Goal: Entertainment & Leisure: Browse casually

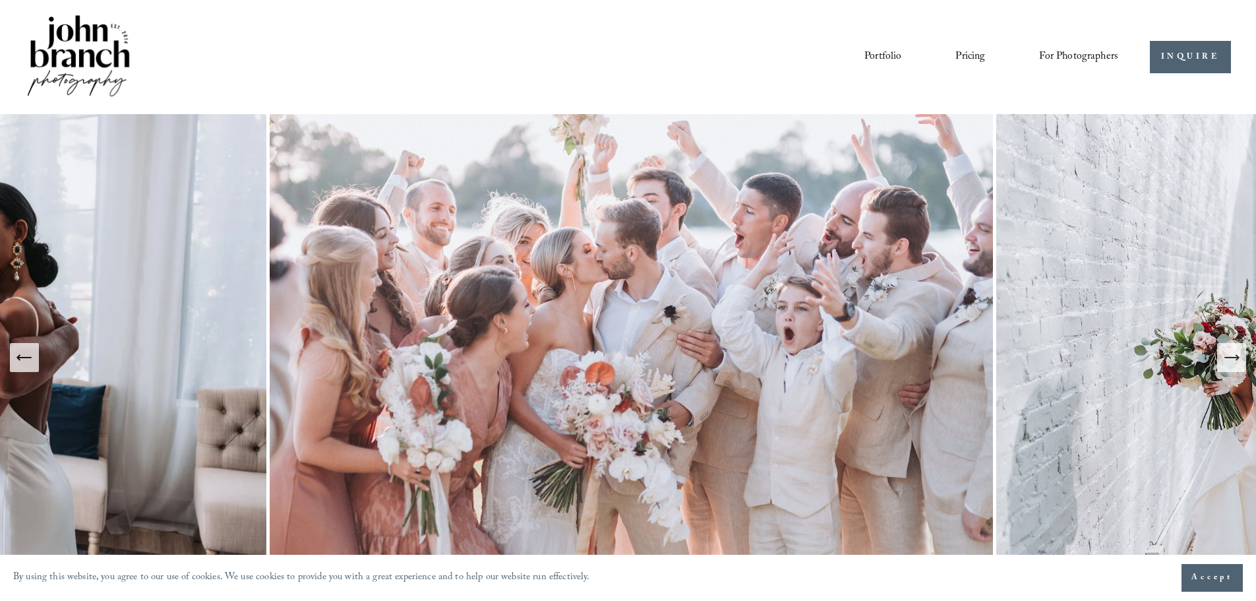
click at [875, 58] on link "Portfolio" at bounding box center [883, 57] width 37 height 22
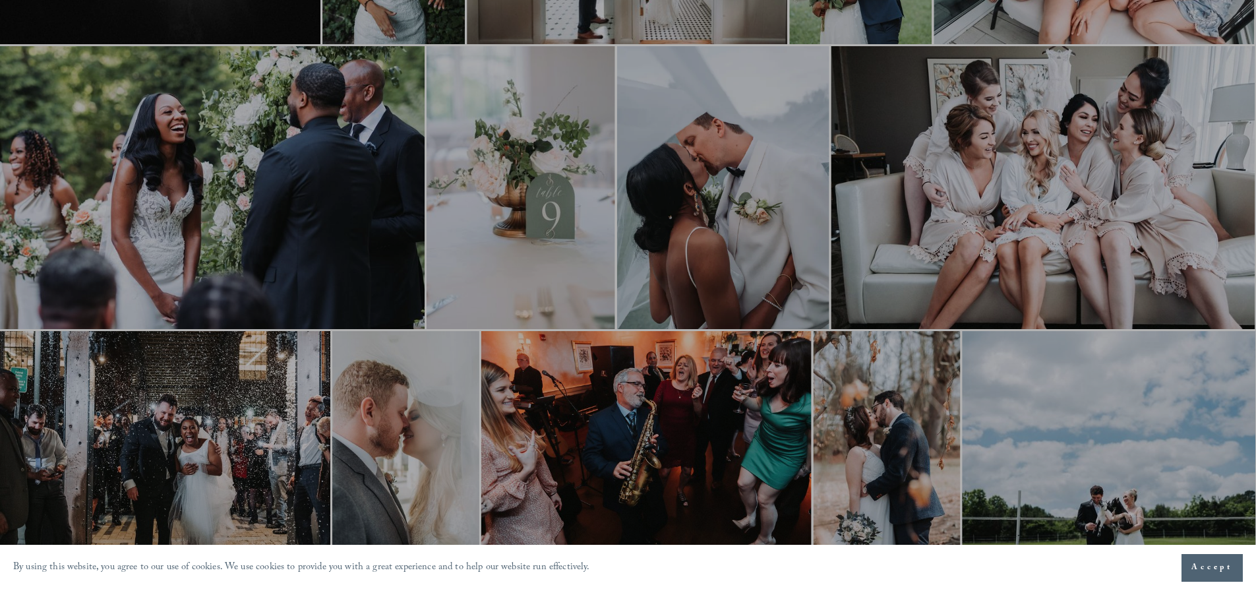
scroll to position [726, 0]
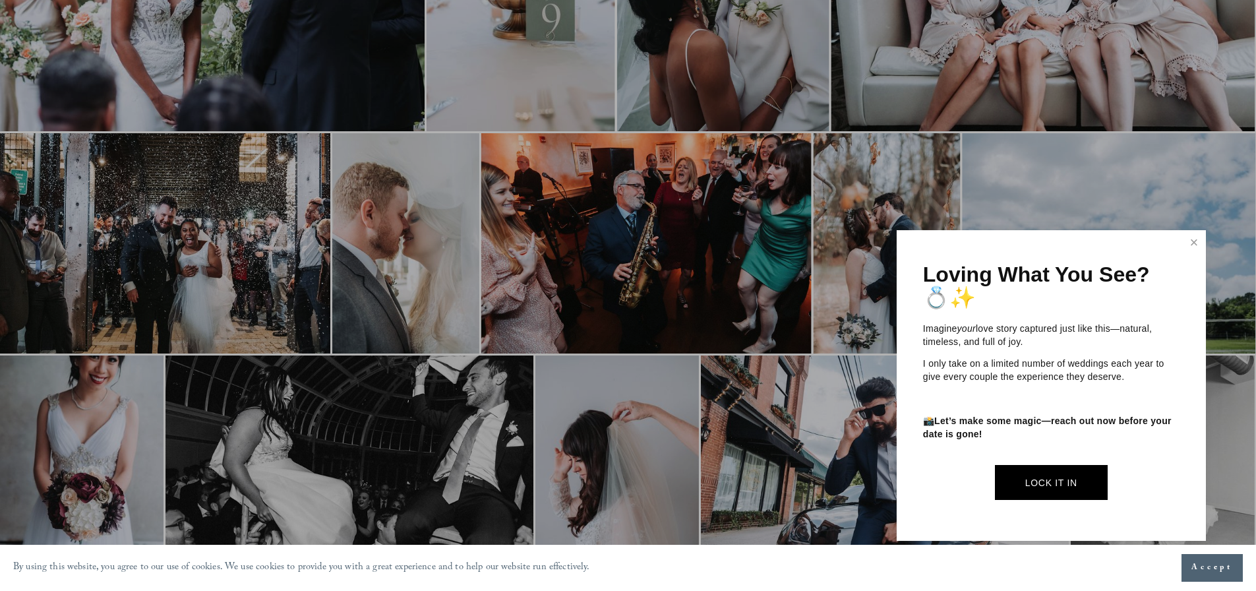
click at [650, 206] on div at bounding box center [628, 295] width 1256 height 591
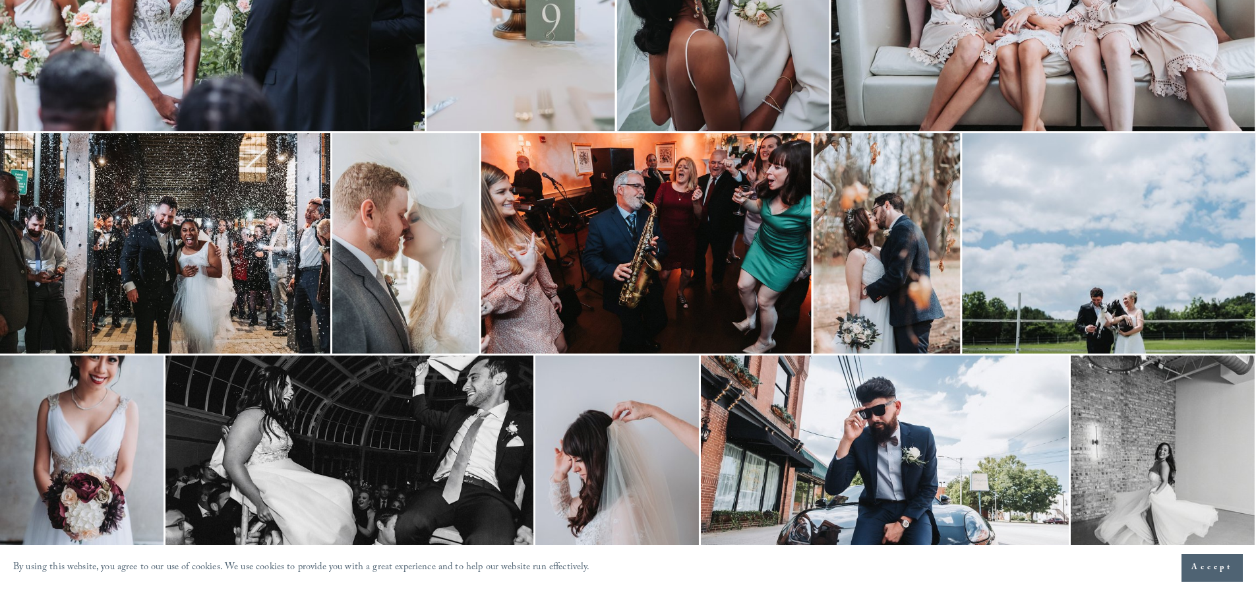
click at [645, 208] on img at bounding box center [646, 243] width 330 height 220
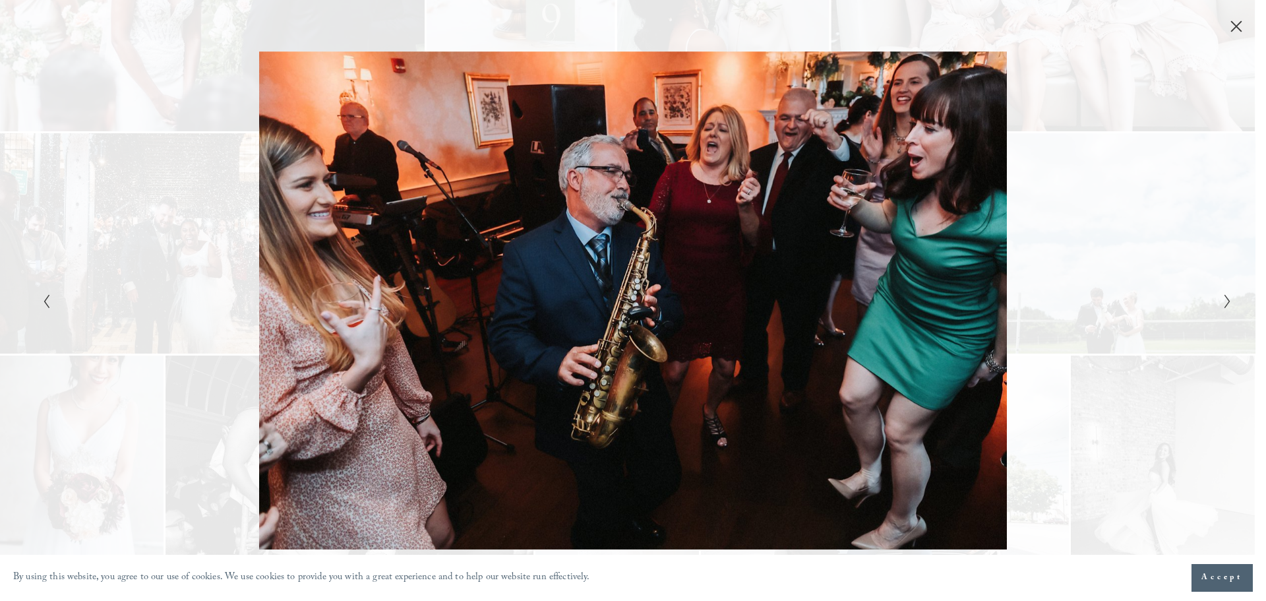
drag, startPoint x: 668, startPoint y: 208, endPoint x: 201, endPoint y: 156, distance: 470.5
click at [201, 156] on div "Gallery" at bounding box center [335, 300] width 595 height 499
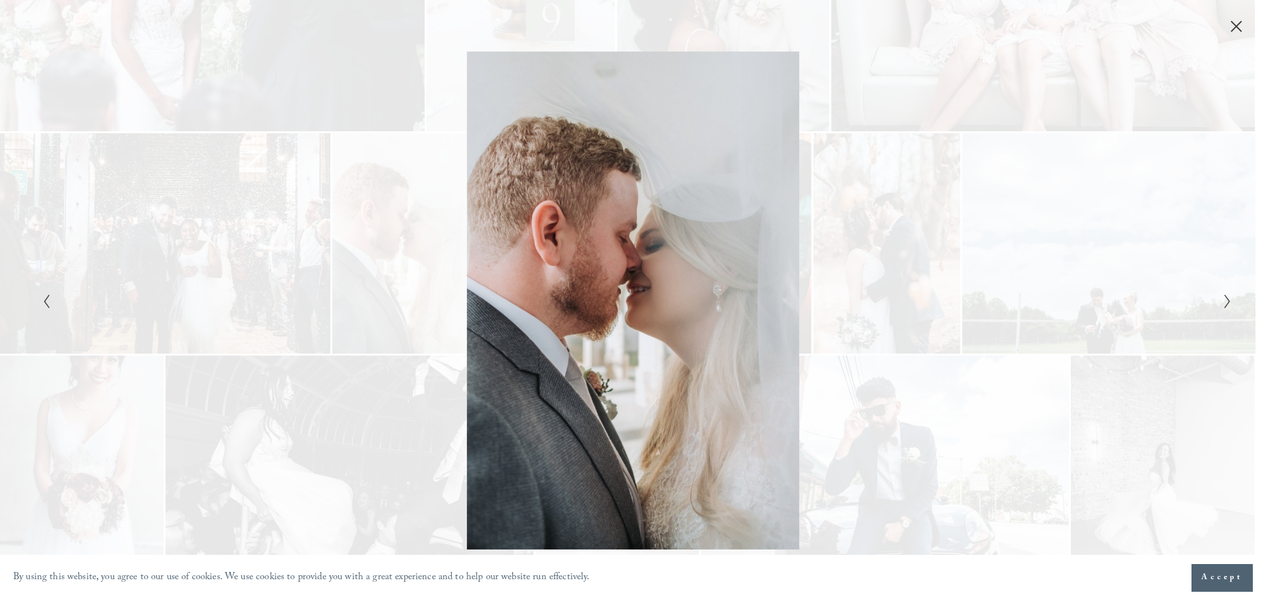
click at [1233, 20] on icon "Close" at bounding box center [1236, 26] width 13 height 13
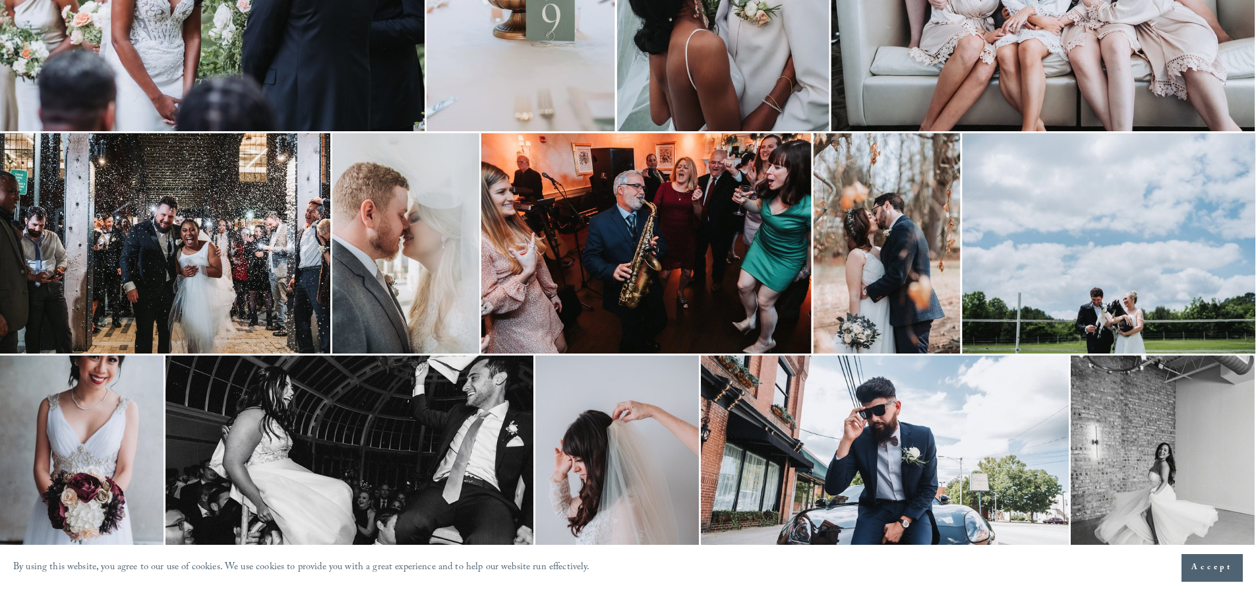
click at [661, 270] on img at bounding box center [646, 243] width 330 height 220
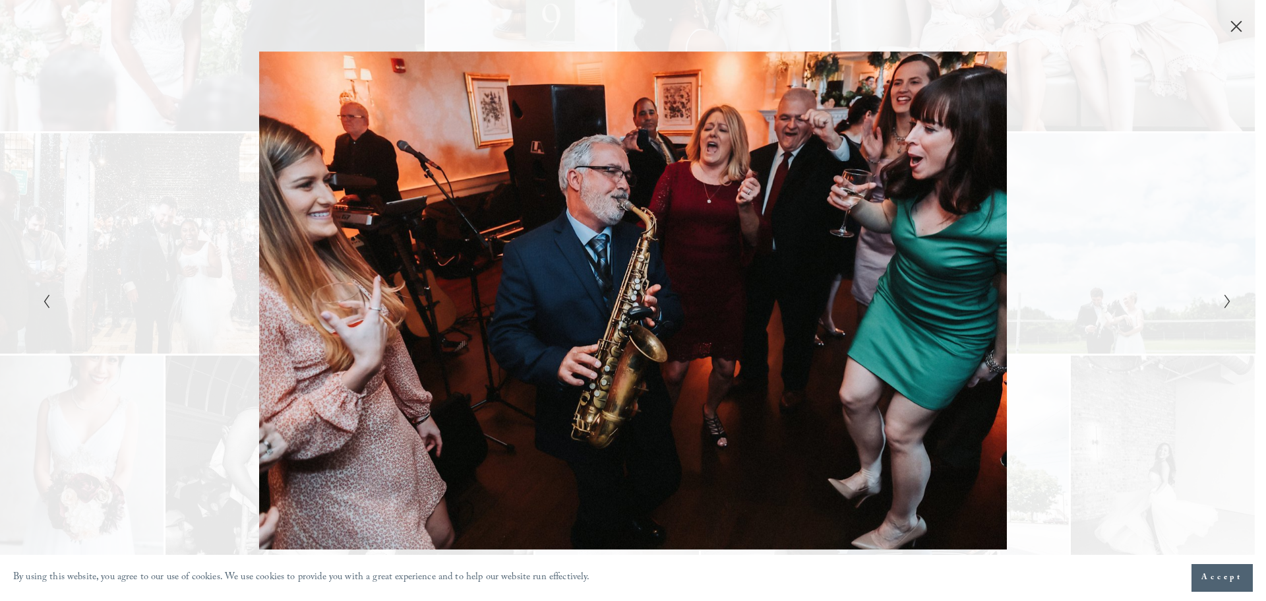
click at [1233, 19] on button "Close" at bounding box center [1236, 26] width 21 height 15
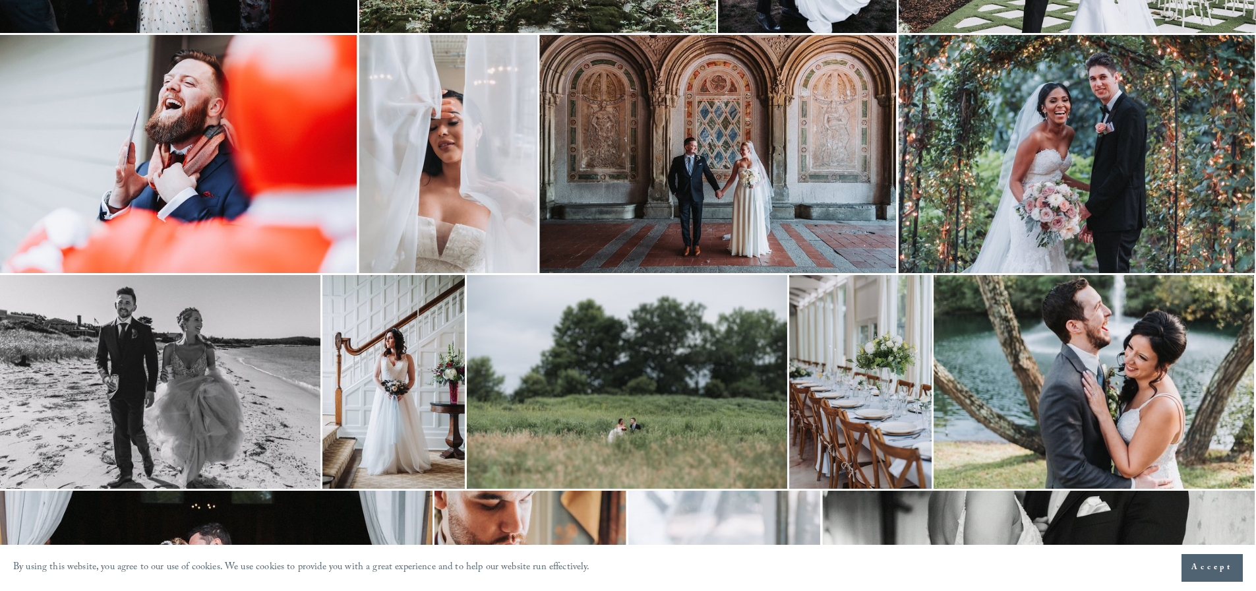
scroll to position [2143, 0]
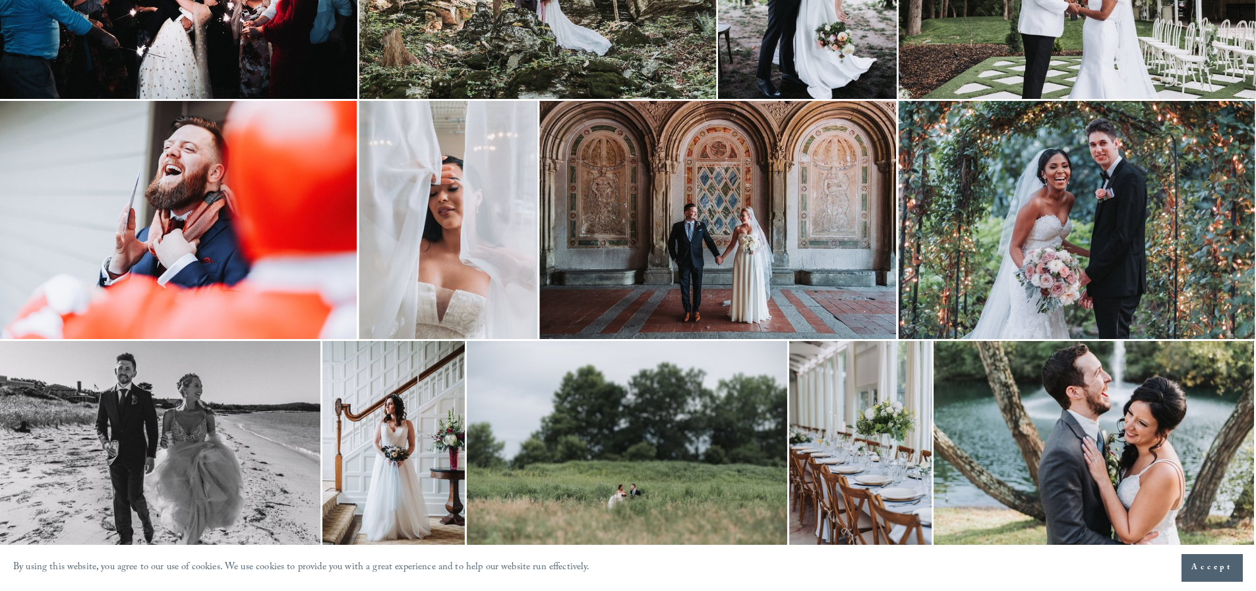
click at [712, 253] on img at bounding box center [718, 220] width 357 height 238
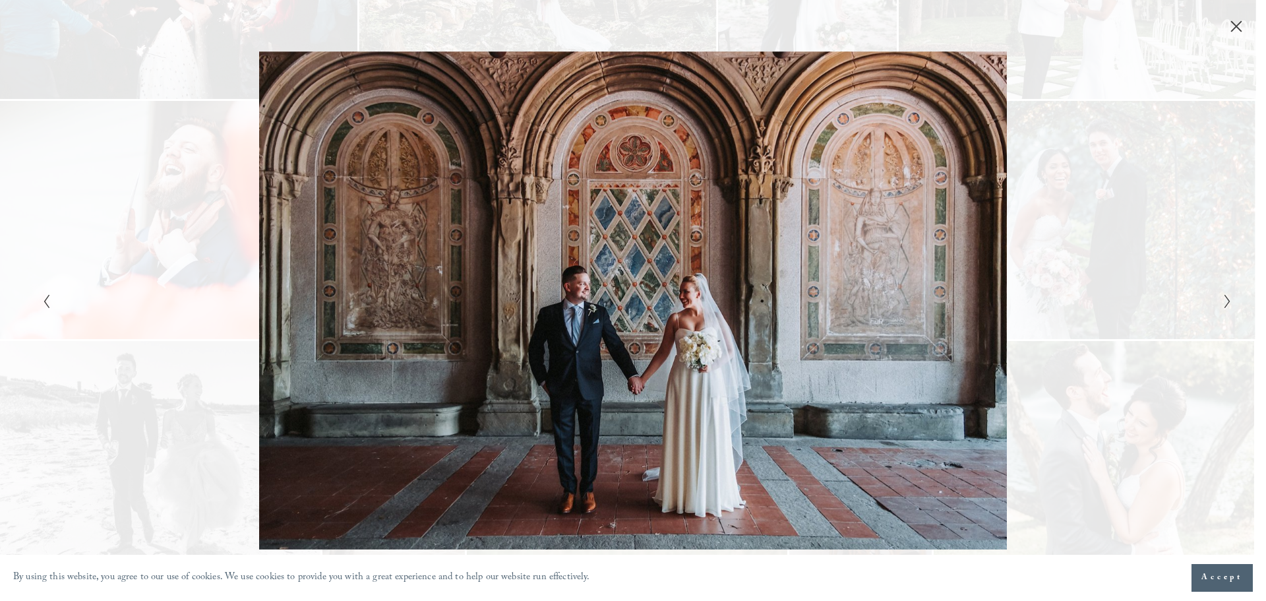
drag, startPoint x: 580, startPoint y: 236, endPoint x: 206, endPoint y: 185, distance: 378.2
click at [206, 185] on div "Gallery" at bounding box center [335, 300] width 595 height 499
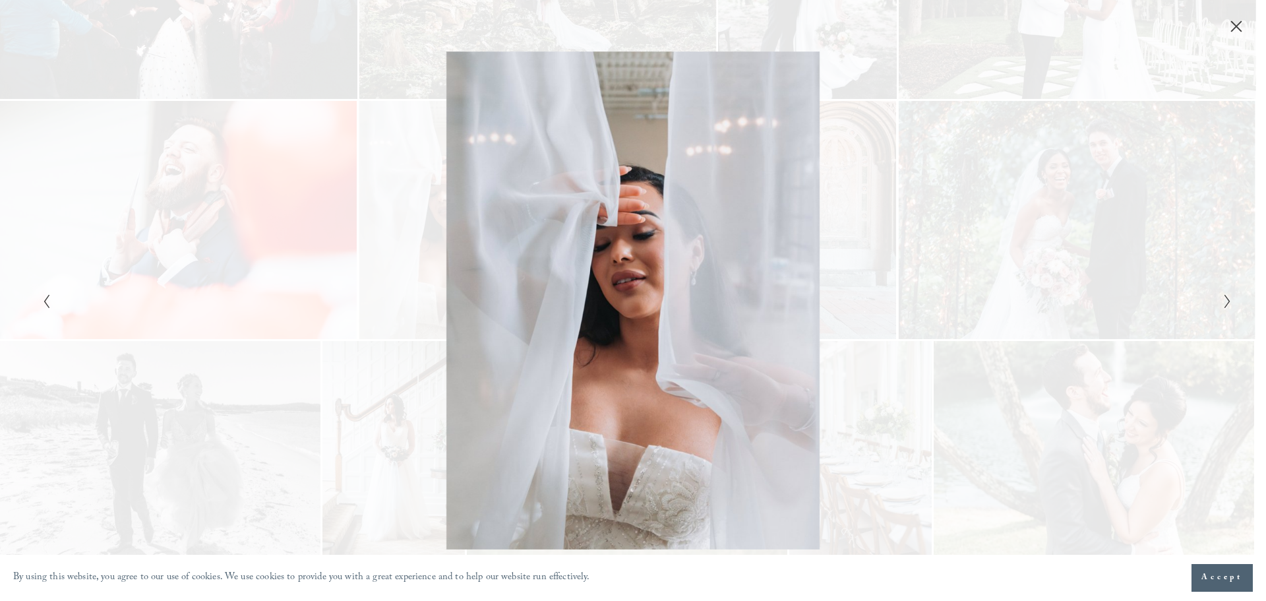
click at [1230, 299] on icon "Next Slide" at bounding box center [1228, 302] width 9 height 16
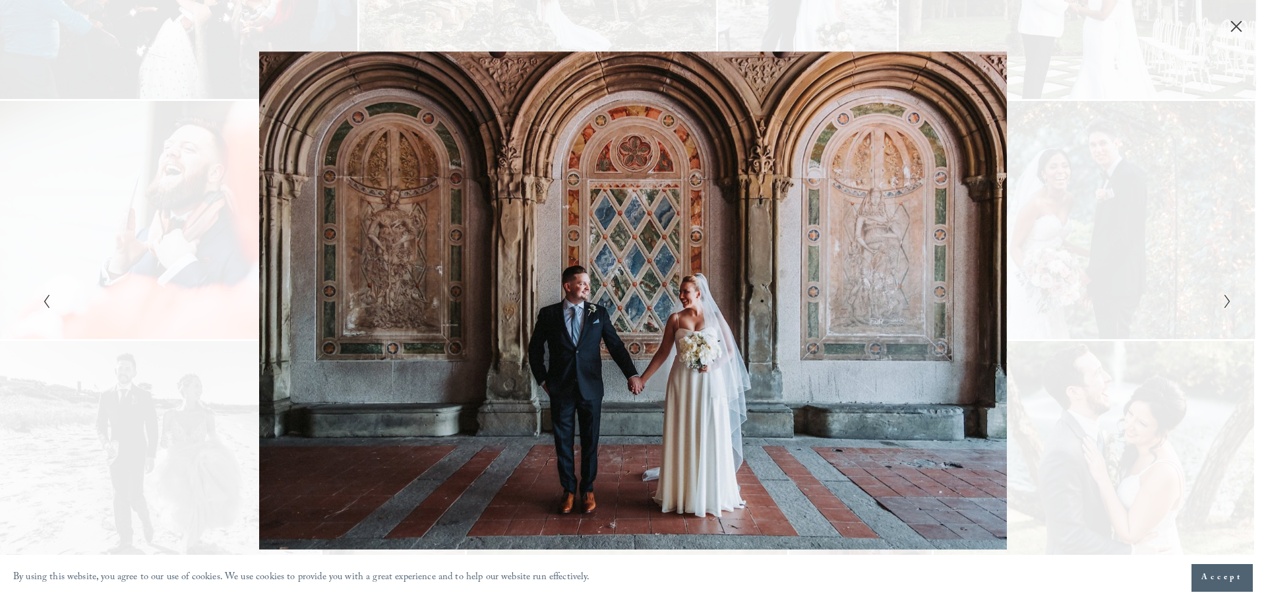
click at [1236, 28] on icon "Close" at bounding box center [1236, 26] width 13 height 13
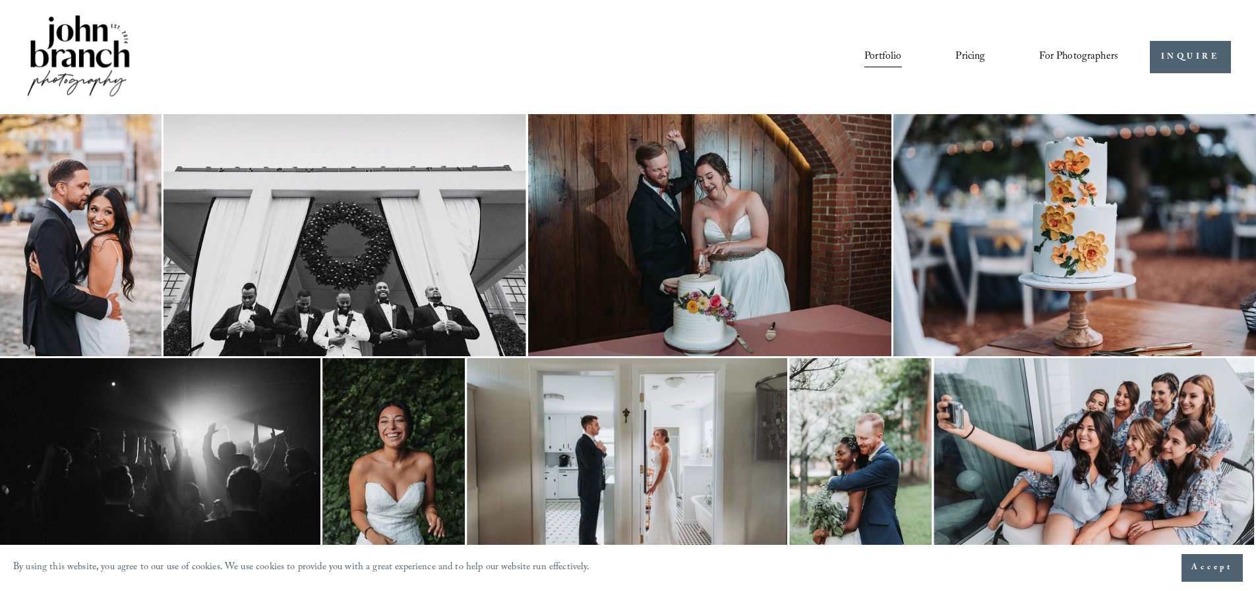
click at [319, 240] on img at bounding box center [345, 235] width 363 height 242
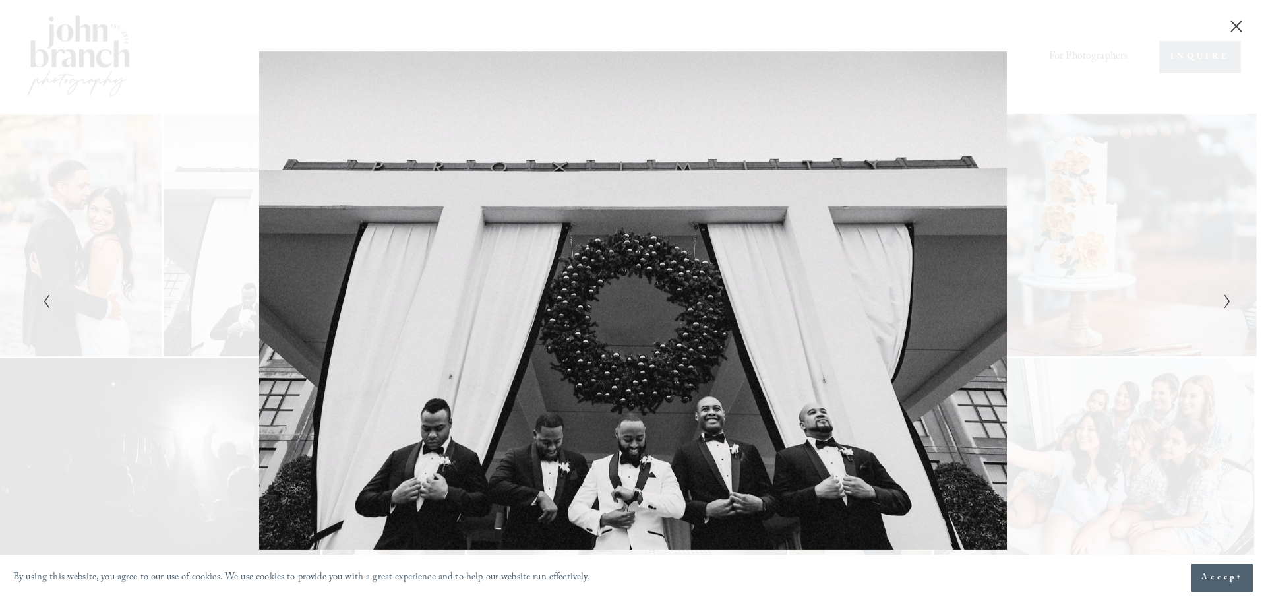
drag, startPoint x: 666, startPoint y: 226, endPoint x: 545, endPoint y: 267, distance: 127.7
click at [545, 267] on div "Gallery" at bounding box center [335, 300] width 595 height 499
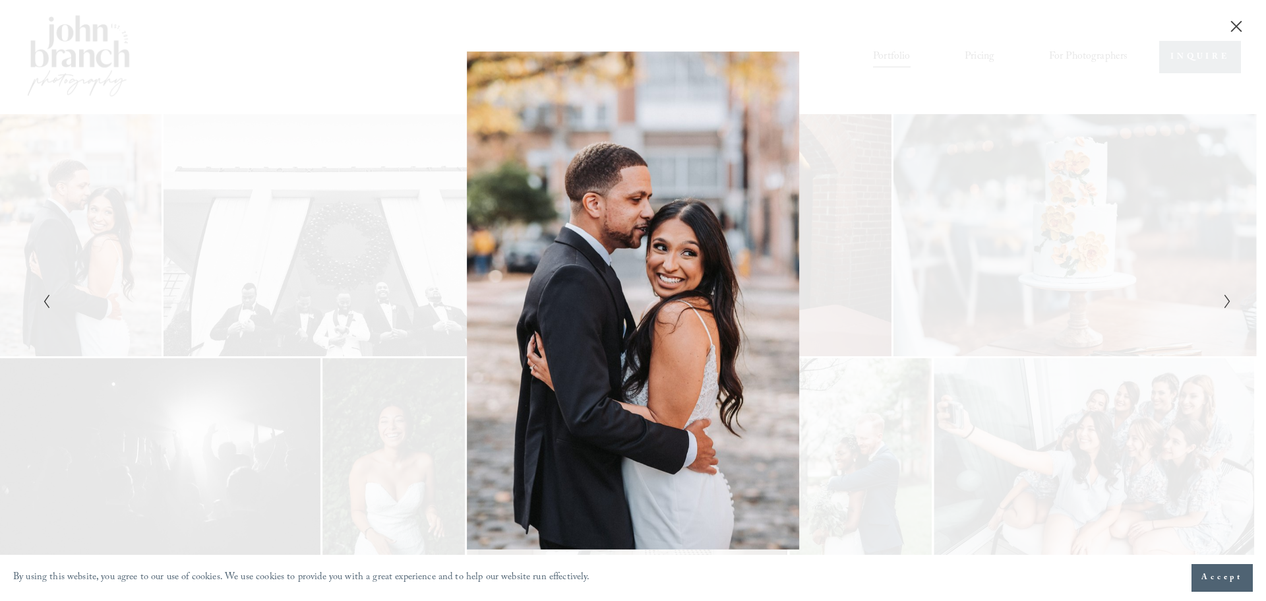
click at [1230, 20] on icon "Close" at bounding box center [1236, 26] width 13 height 13
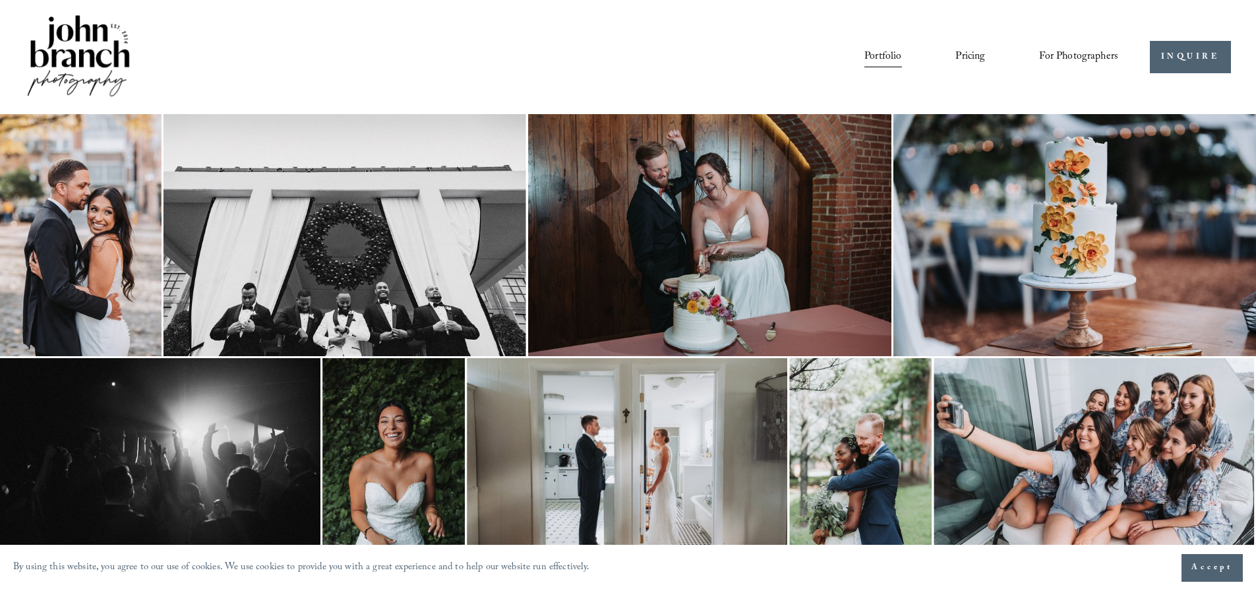
click at [321, 295] on img at bounding box center [345, 235] width 363 height 242
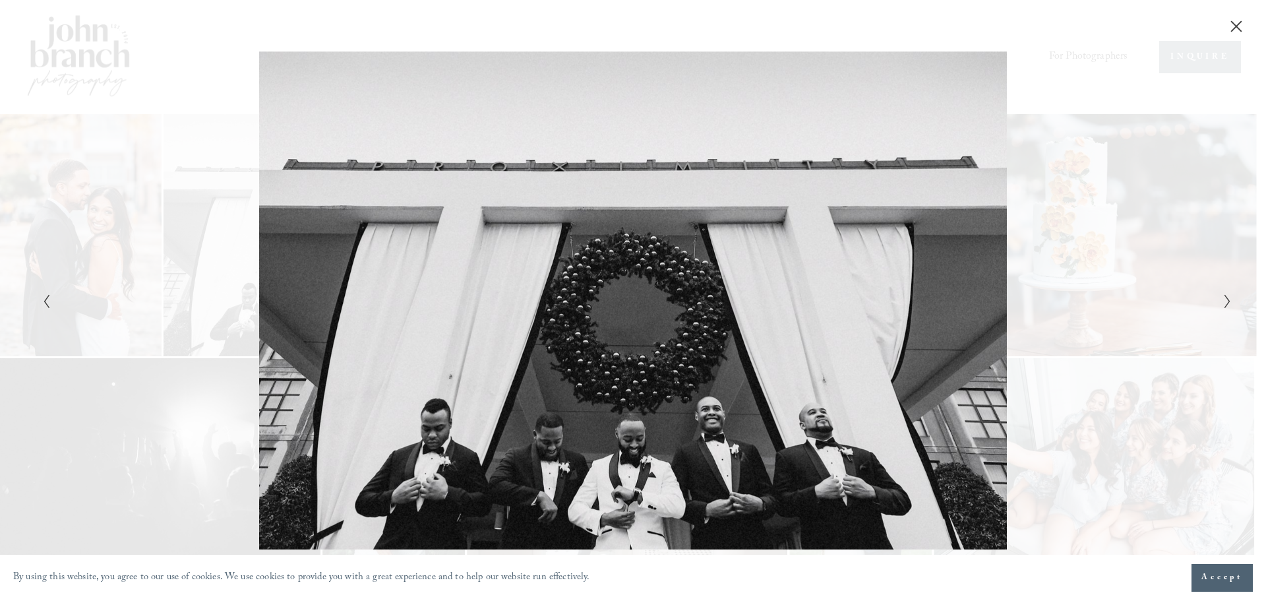
click at [1240, 20] on icon "Close" at bounding box center [1236, 26] width 13 height 13
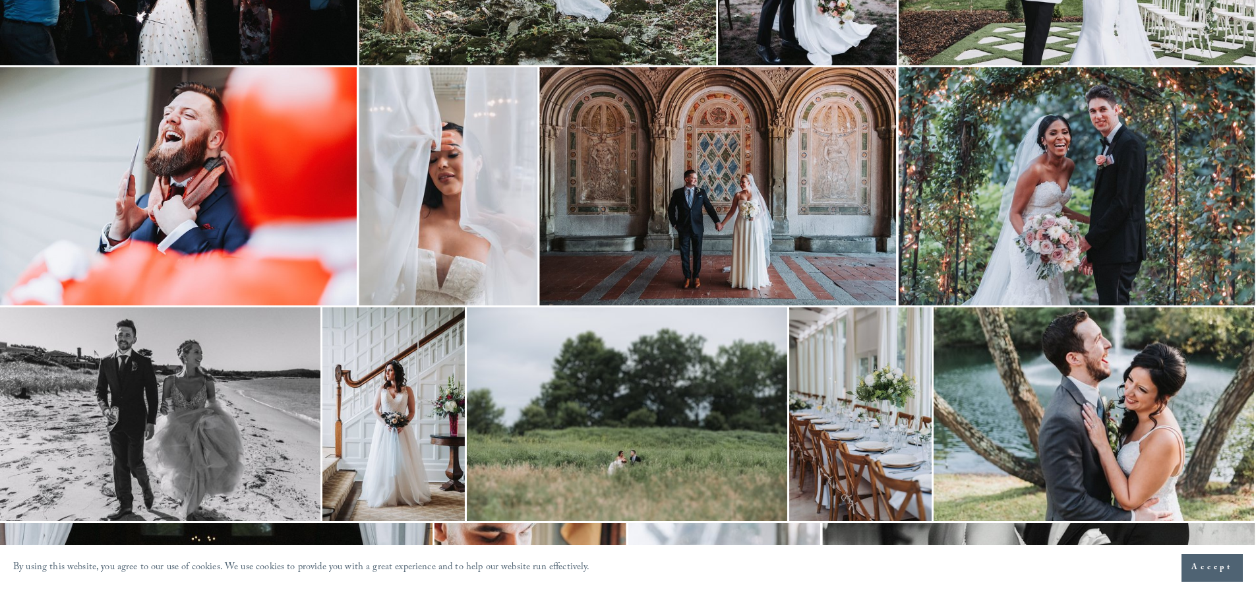
scroll to position [2243, 0]
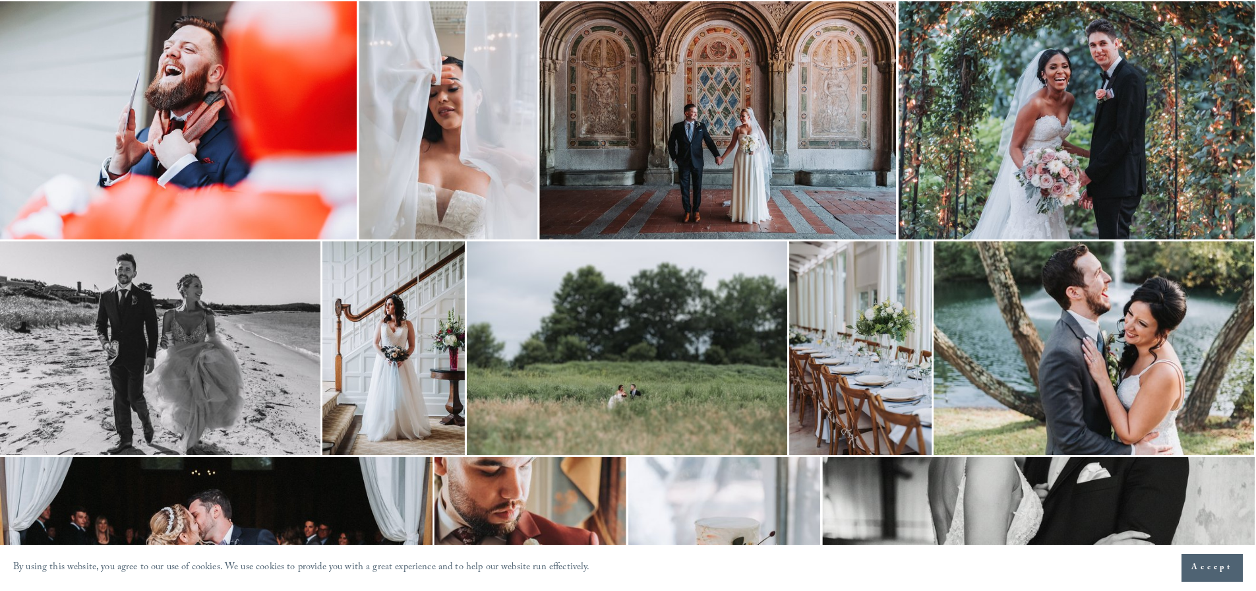
click at [634, 352] on img at bounding box center [627, 348] width 321 height 214
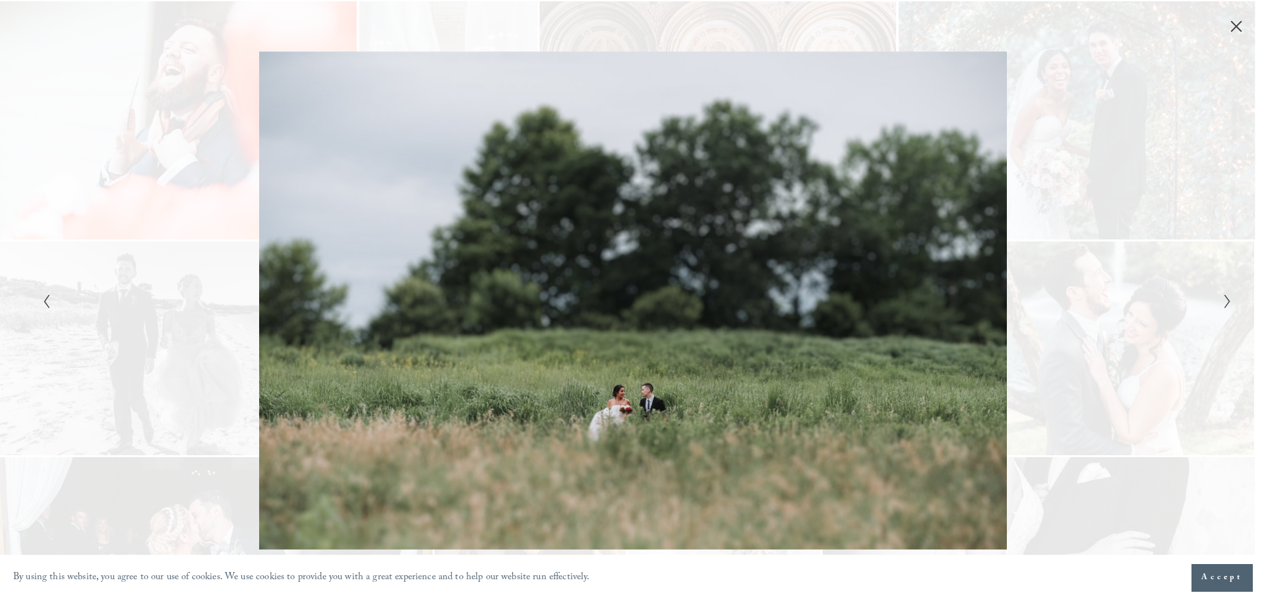
click at [1237, 24] on icon "Close" at bounding box center [1236, 26] width 13 height 13
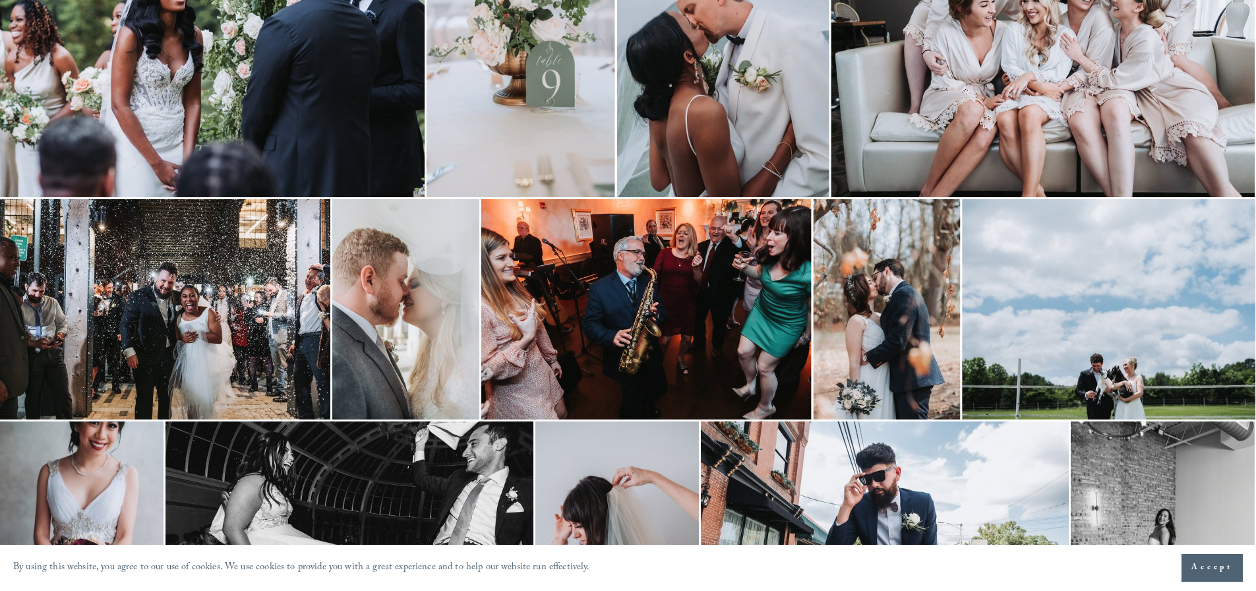
scroll to position [528, 0]
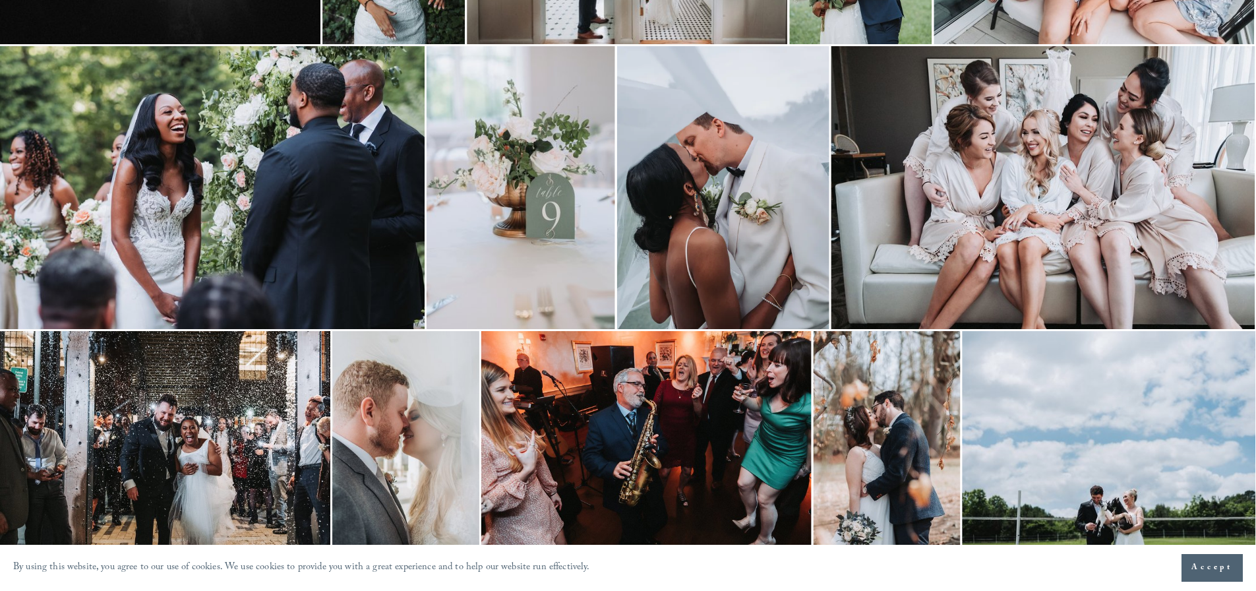
click at [238, 389] on img at bounding box center [165, 441] width 330 height 220
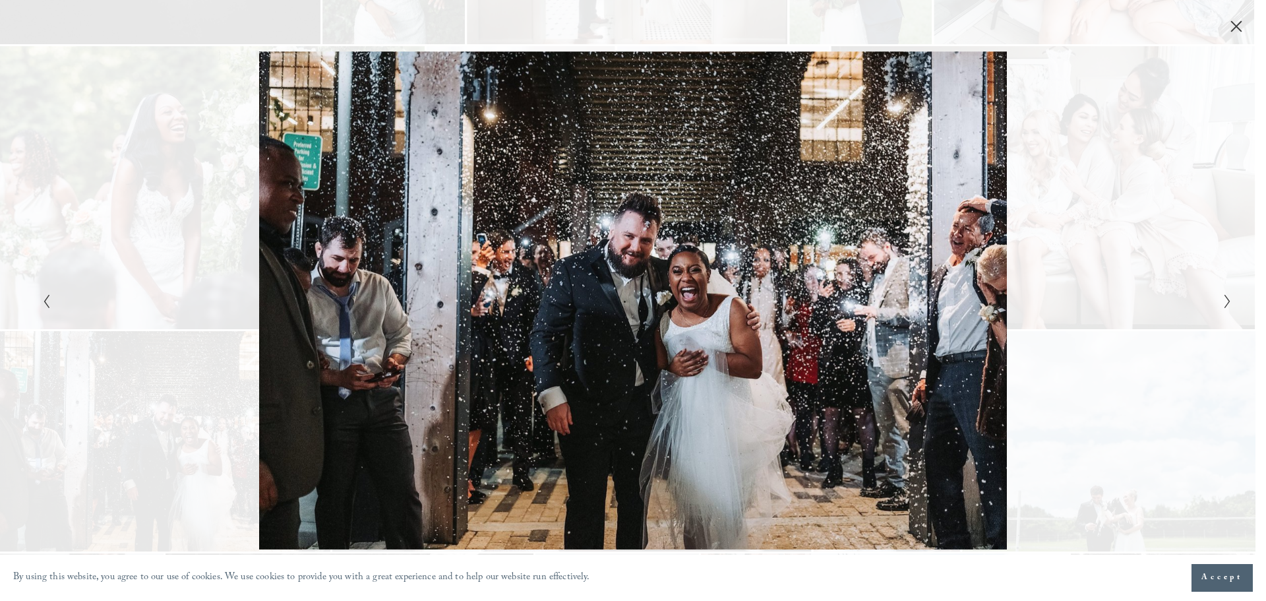
click at [1232, 22] on icon "Close" at bounding box center [1236, 26] width 11 height 11
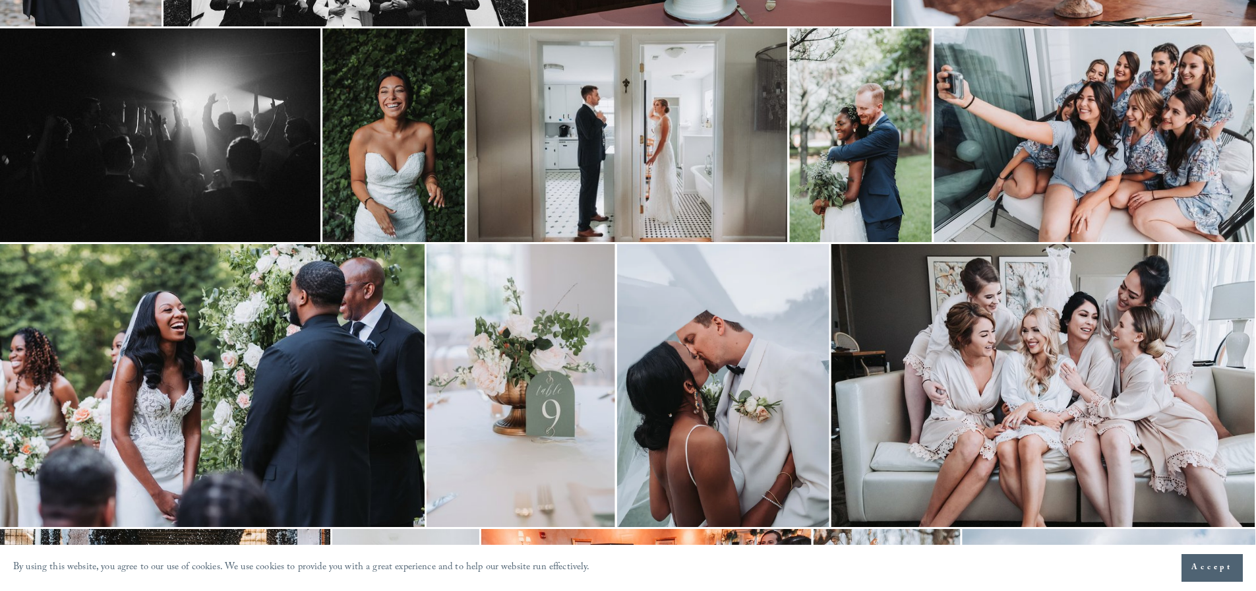
scroll to position [528, 0]
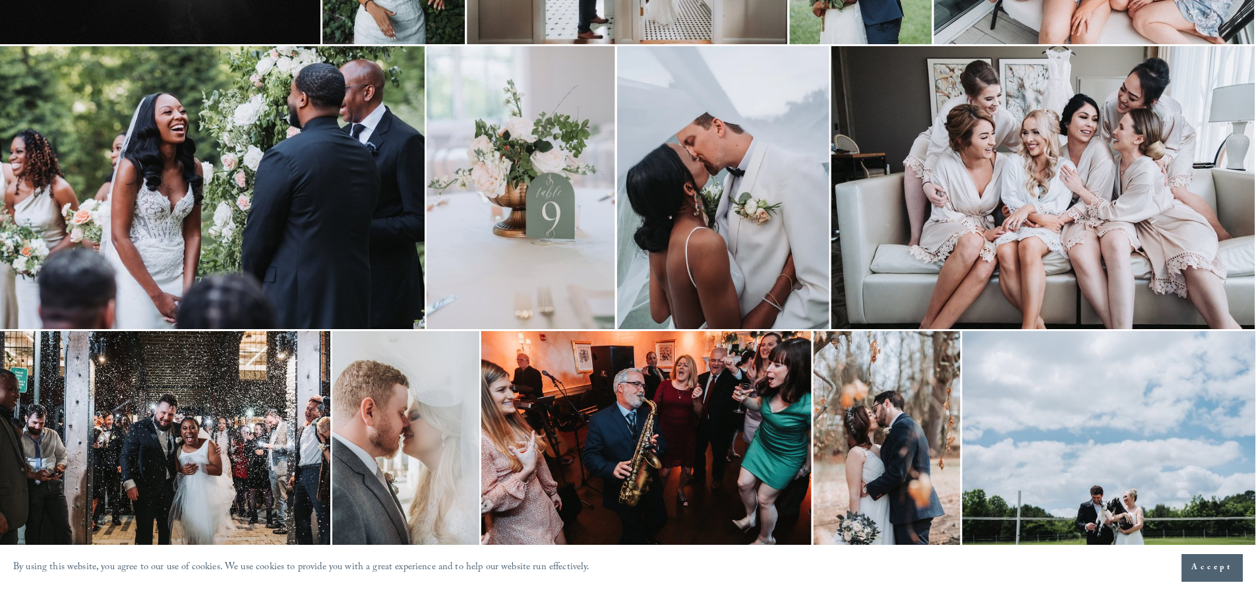
click at [127, 400] on img at bounding box center [165, 441] width 330 height 220
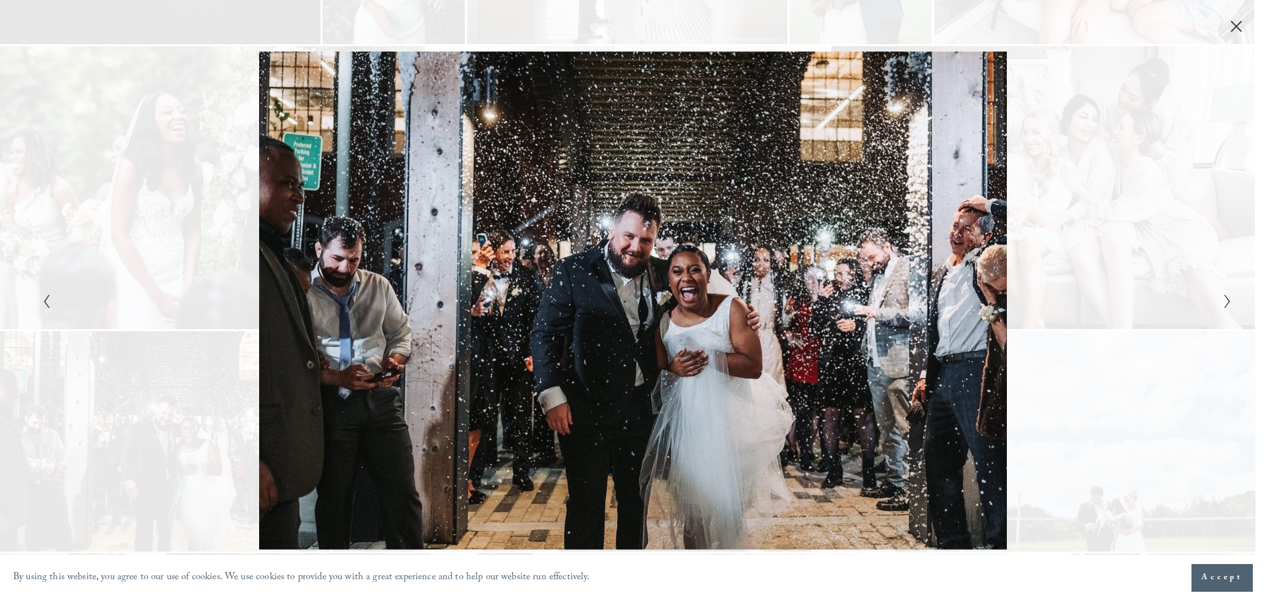
click at [1243, 27] on icon "Close" at bounding box center [1236, 26] width 13 height 13
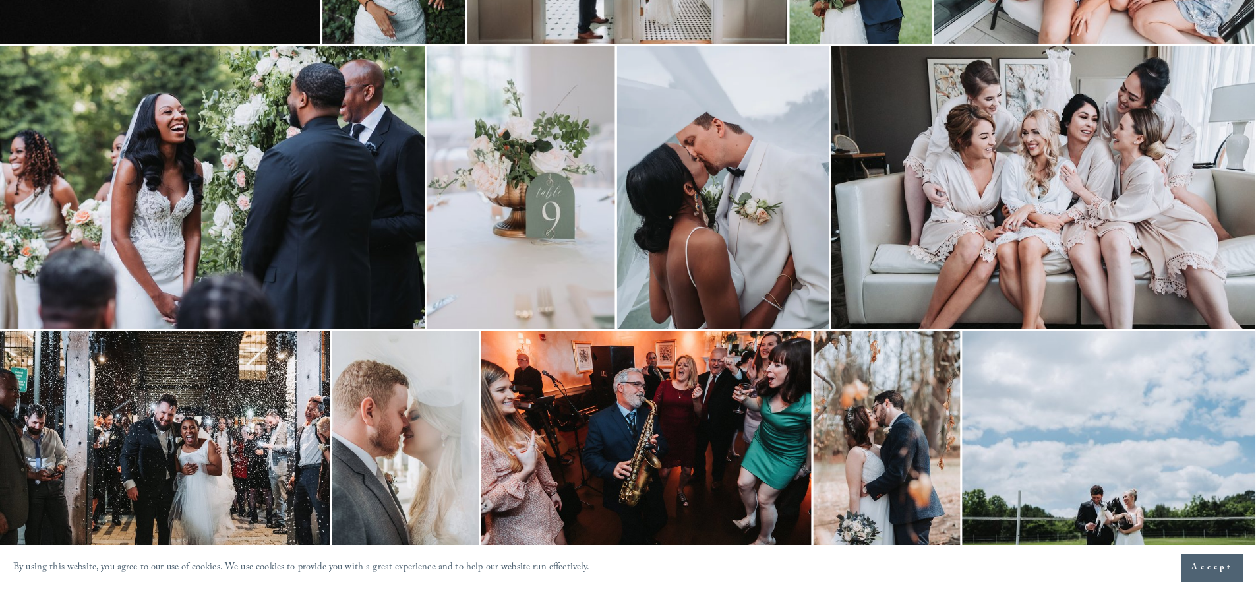
scroll to position [660, 0]
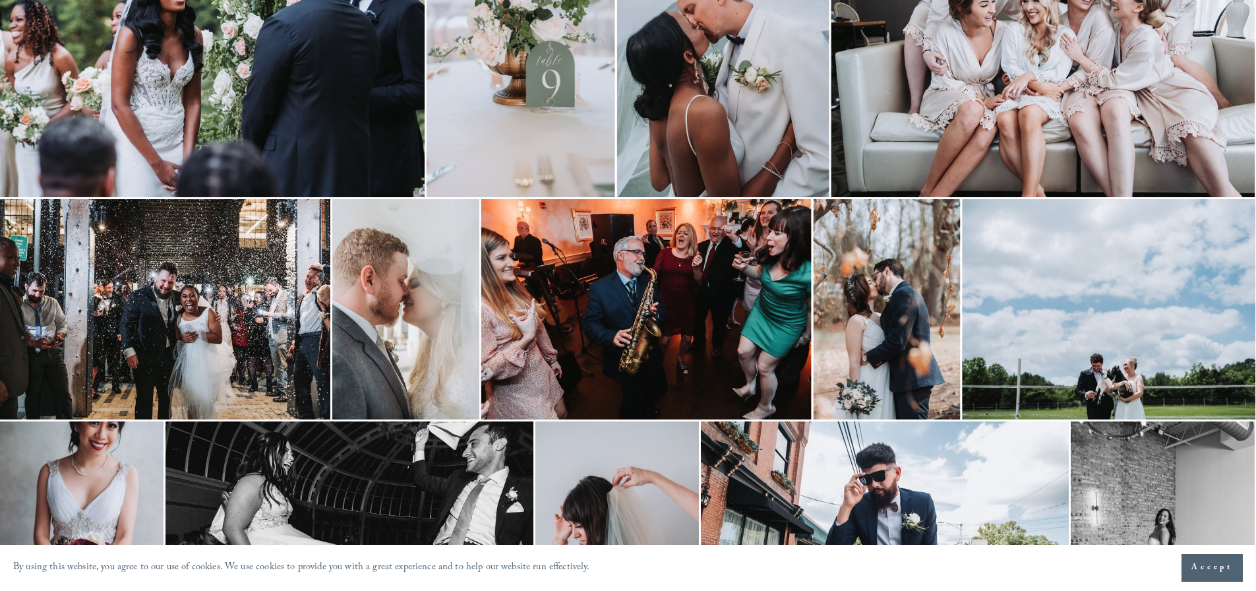
click at [1117, 329] on img at bounding box center [1109, 309] width 294 height 220
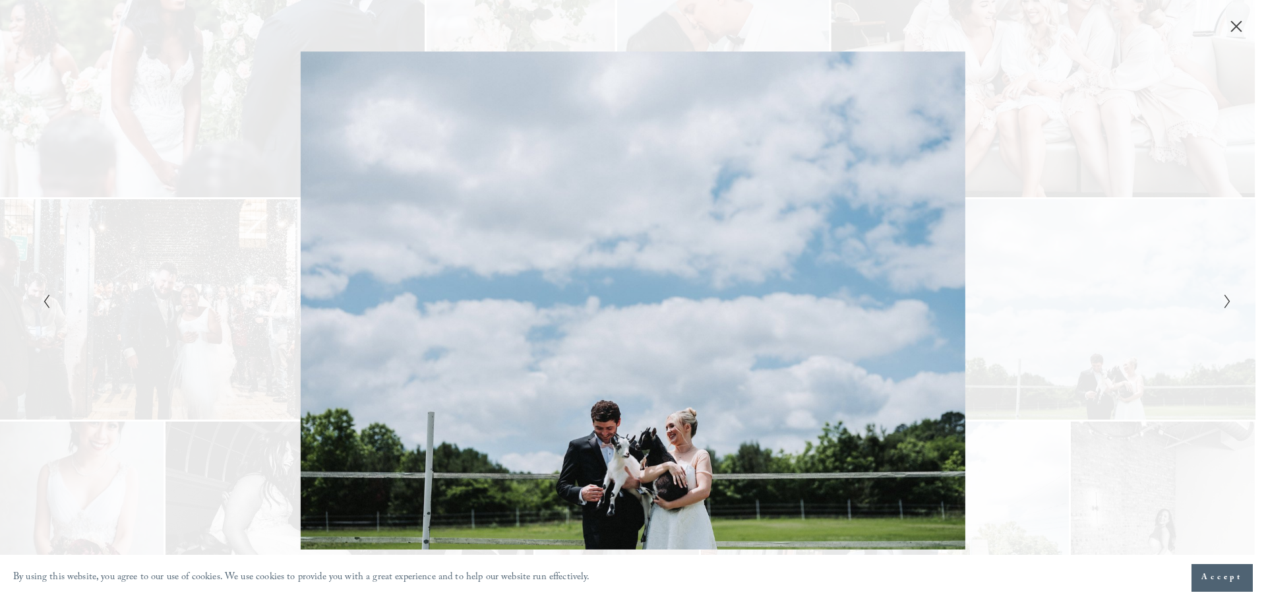
drag, startPoint x: 675, startPoint y: 288, endPoint x: 164, endPoint y: 144, distance: 531.0
click at [164, 144] on div "Gallery" at bounding box center [335, 300] width 595 height 499
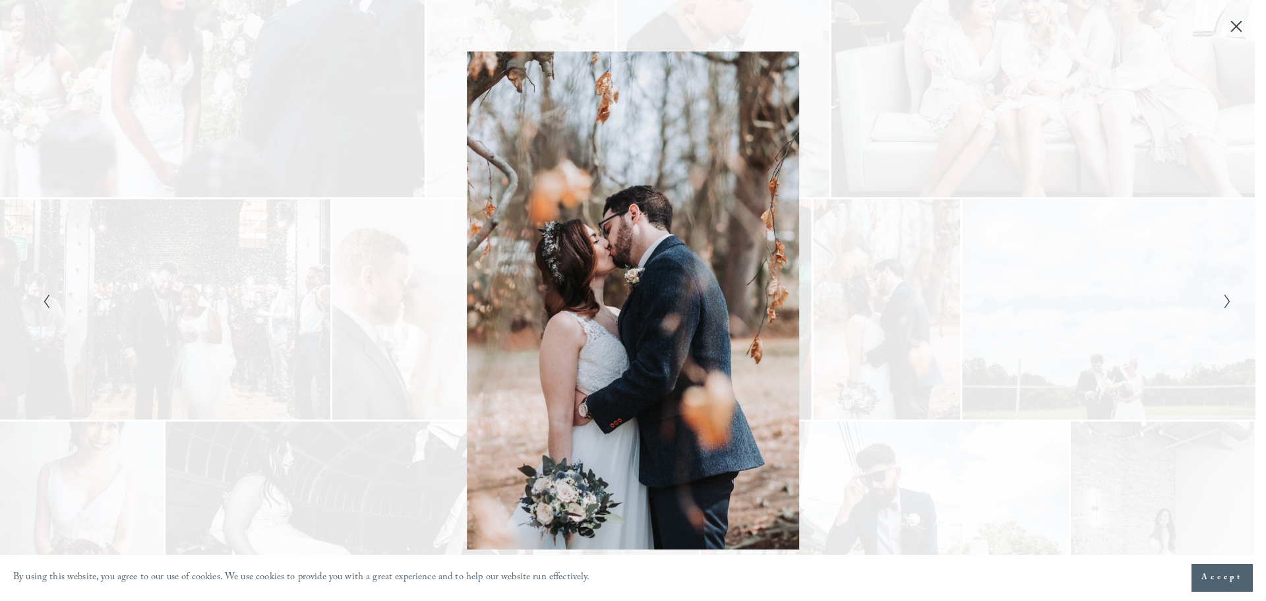
click at [1231, 296] on icon "Next Slide" at bounding box center [1228, 302] width 9 height 16
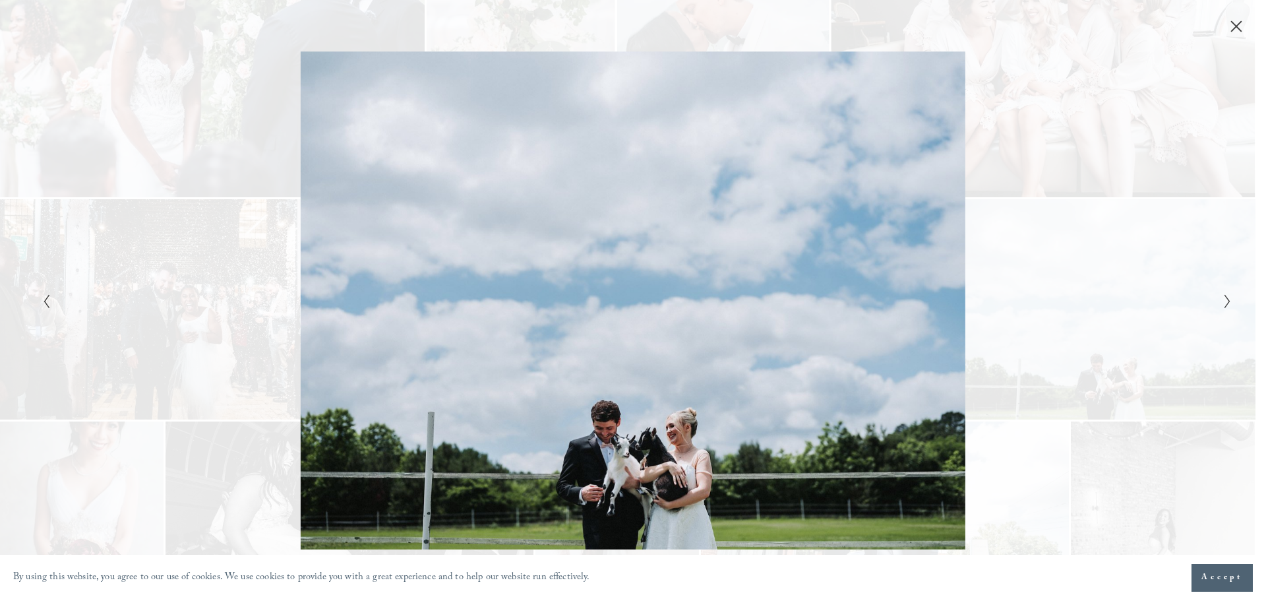
click at [1243, 28] on icon "Close" at bounding box center [1236, 26] width 13 height 13
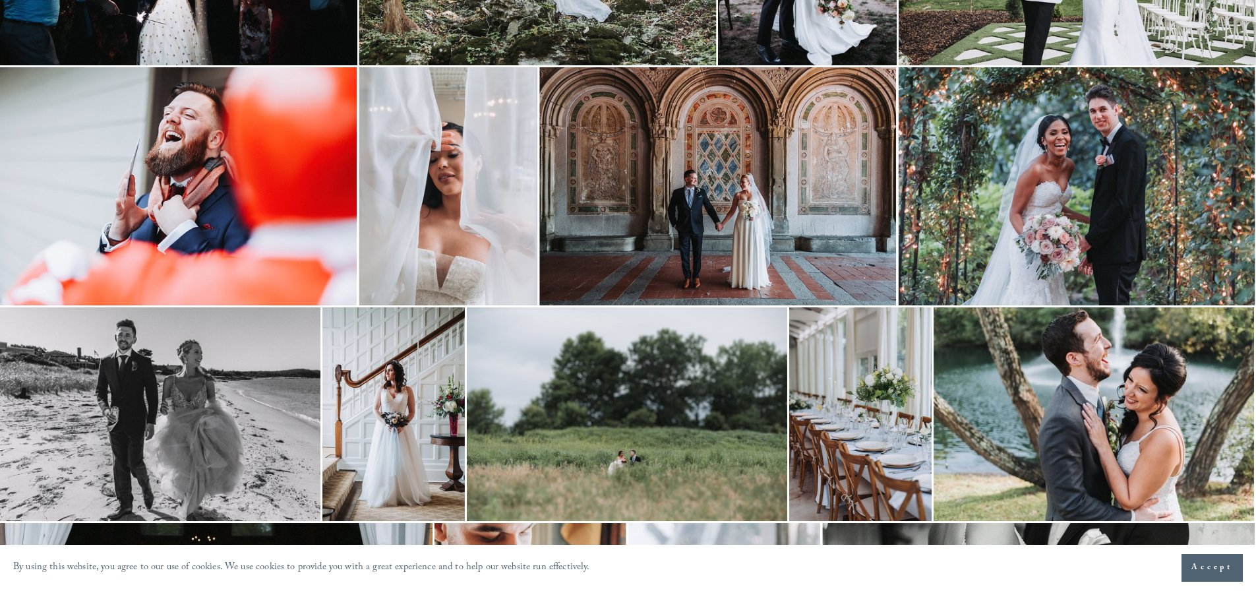
scroll to position [2045, 0]
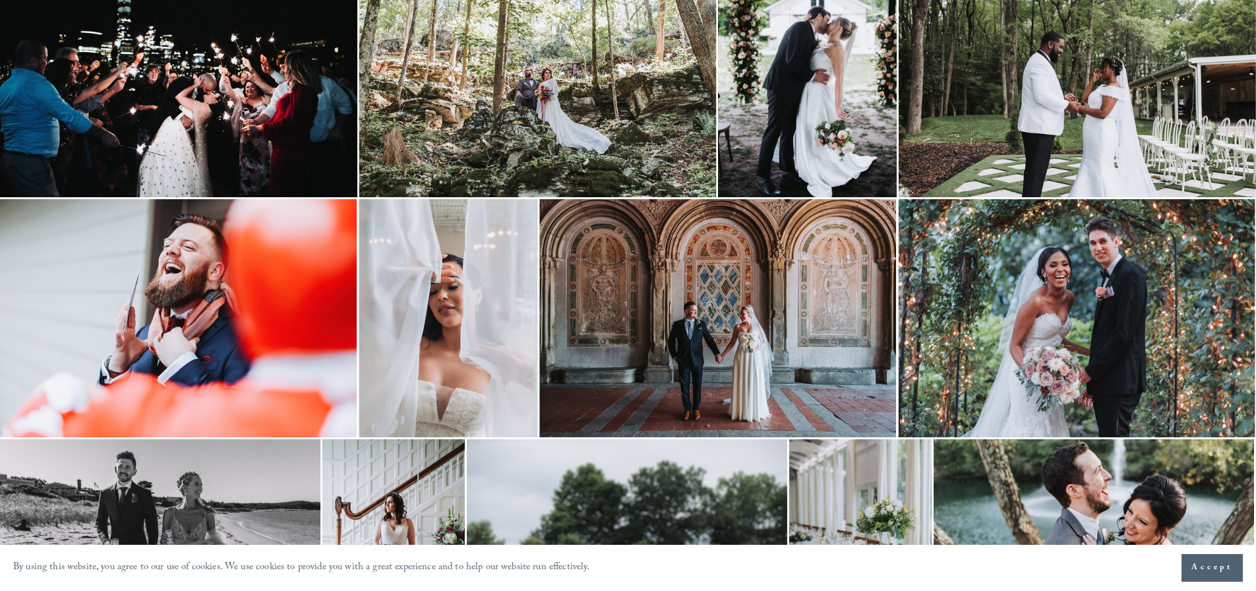
click at [1070, 276] on img at bounding box center [1077, 318] width 357 height 238
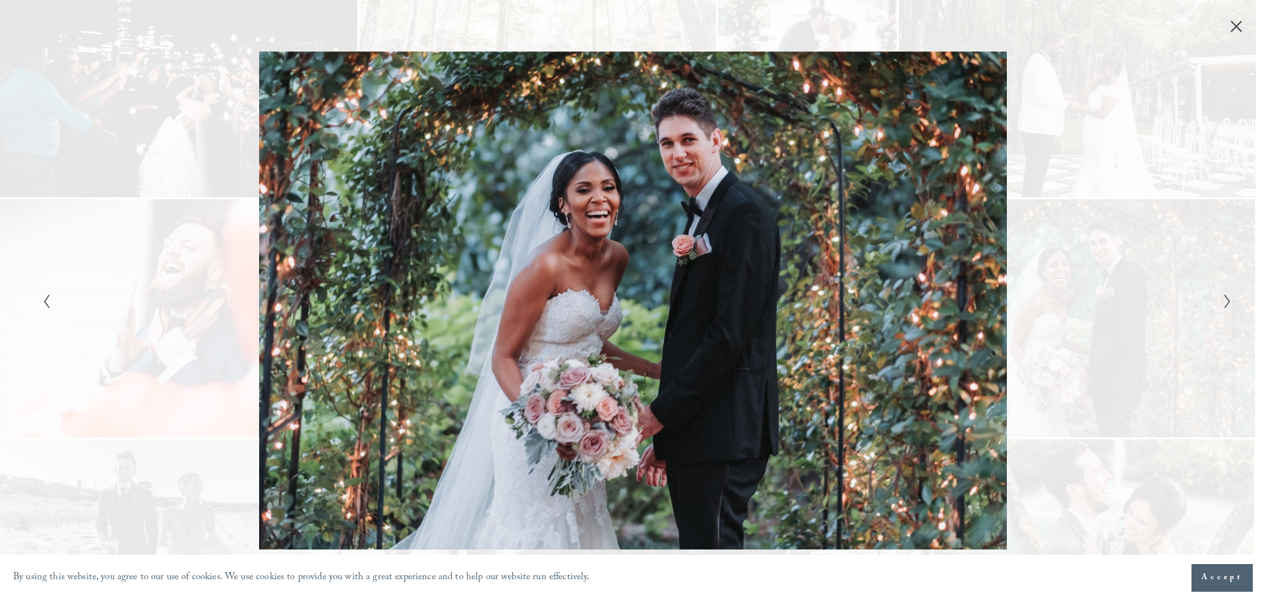
click at [1228, 26] on button "Close" at bounding box center [1236, 26] width 21 height 15
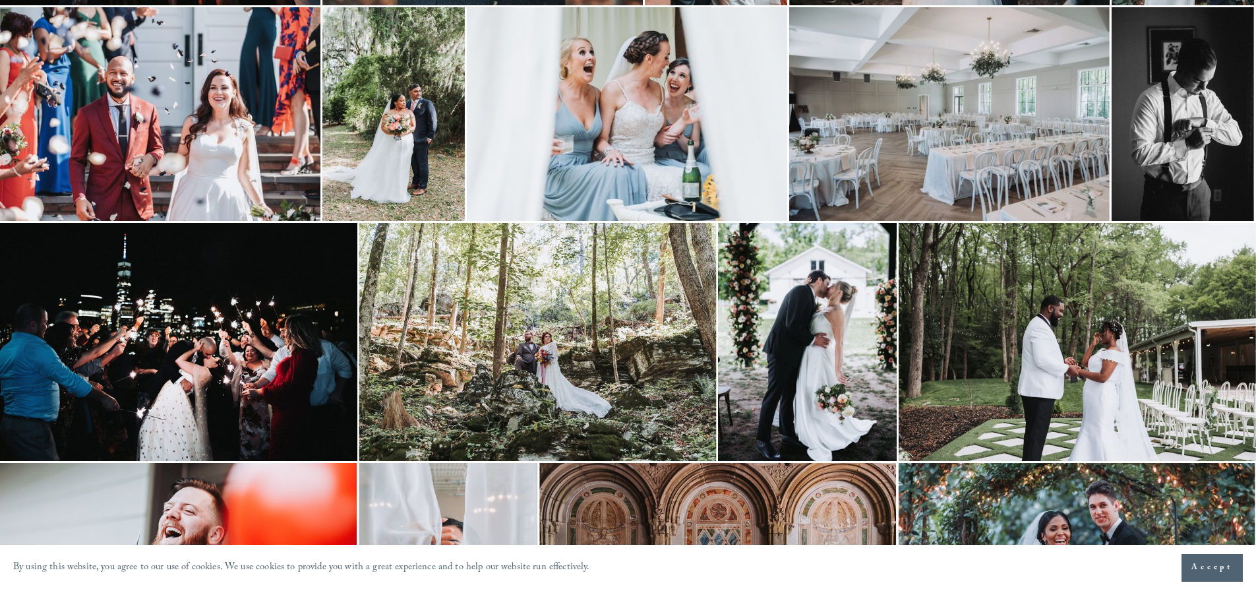
scroll to position [1979, 0]
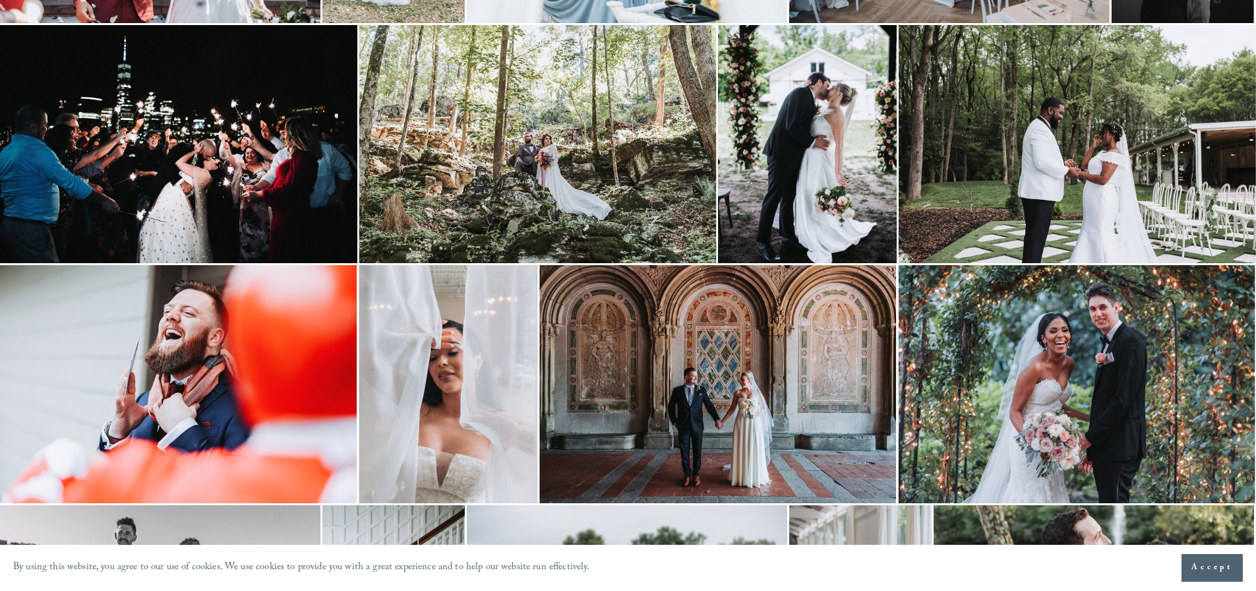
click at [1127, 380] on img at bounding box center [1077, 384] width 357 height 238
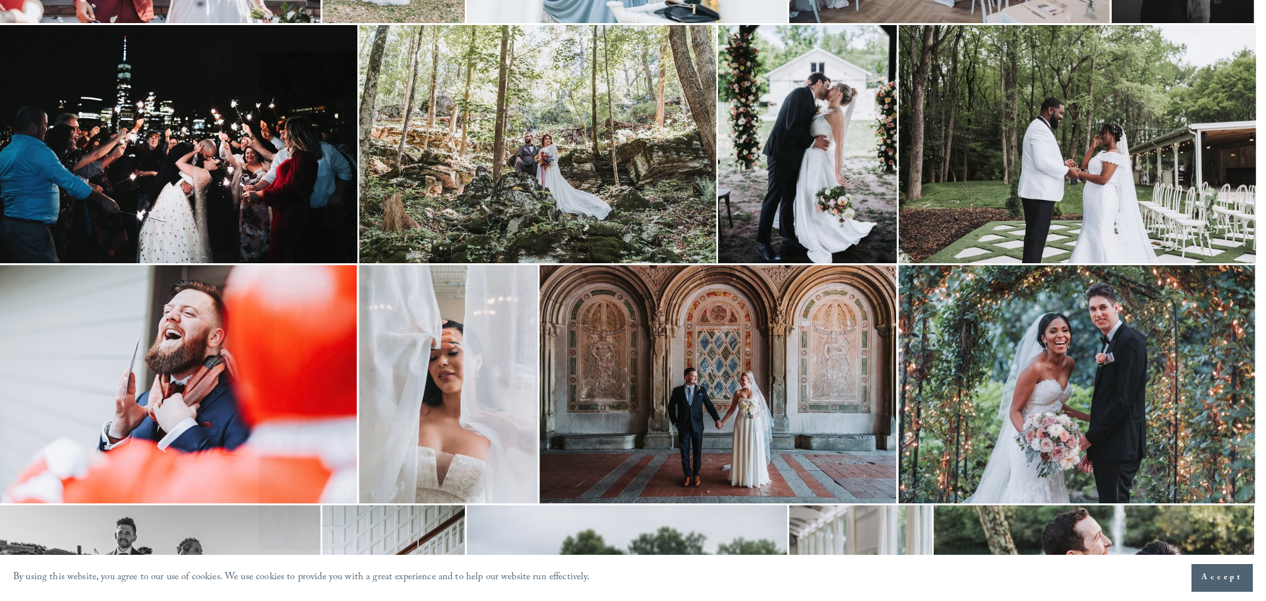
click at [1236, 13] on div "Gallery" at bounding box center [633, 17] width 1266 height 34
click at [1238, 20] on icon "Close" at bounding box center [1236, 26] width 13 height 13
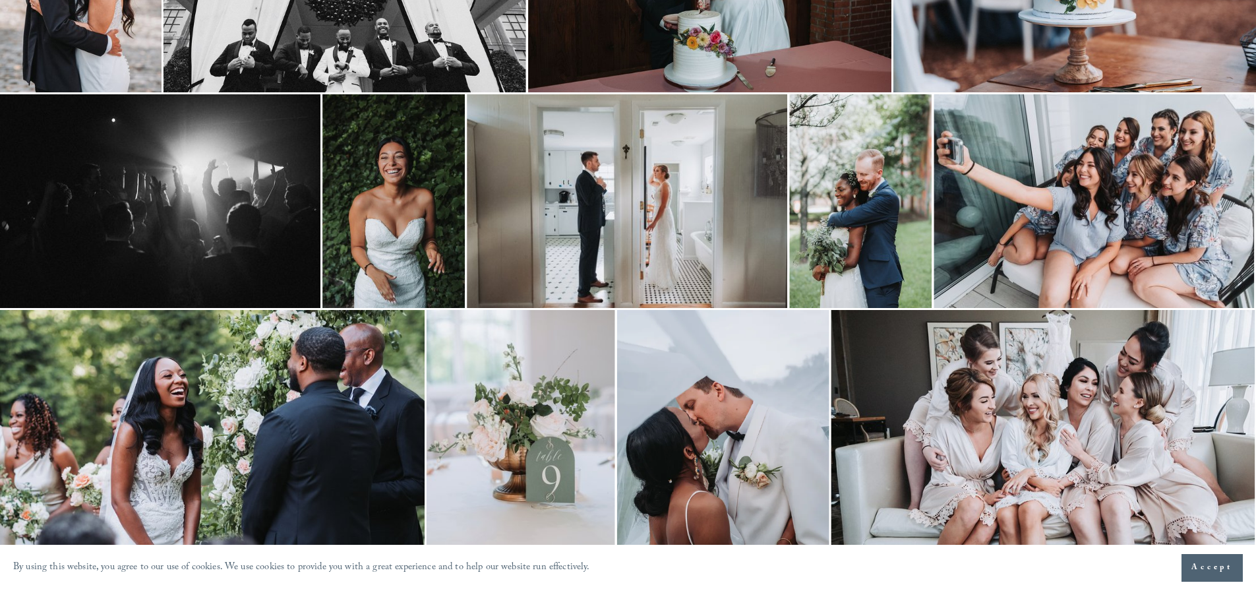
scroll to position [132, 0]
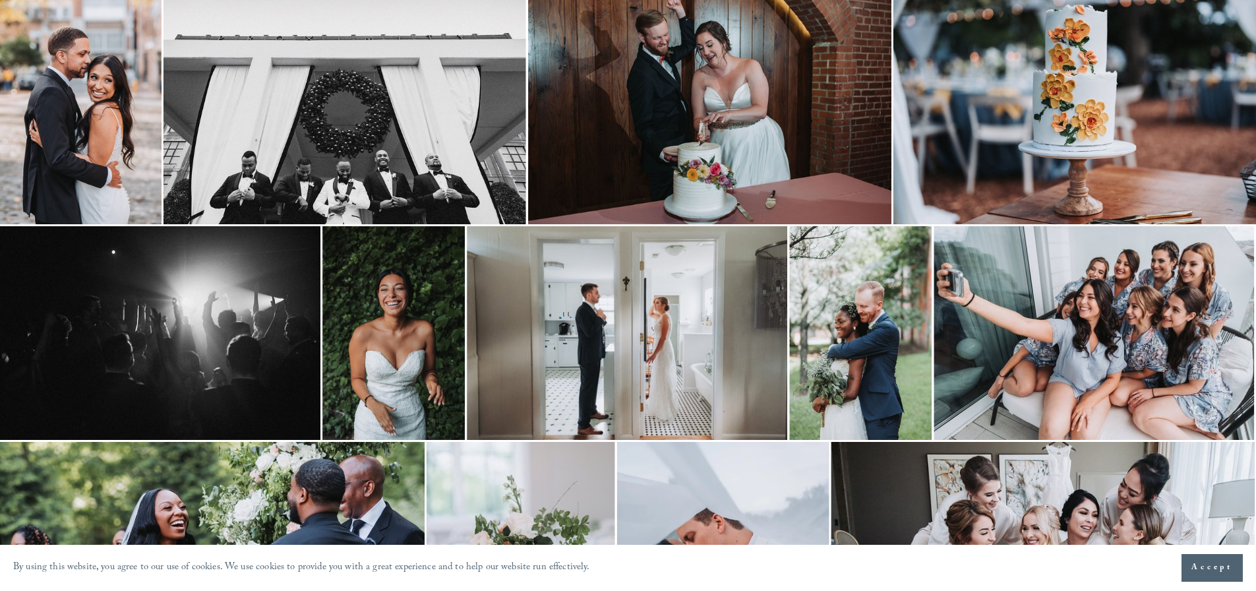
click at [200, 308] on img at bounding box center [160, 333] width 321 height 214
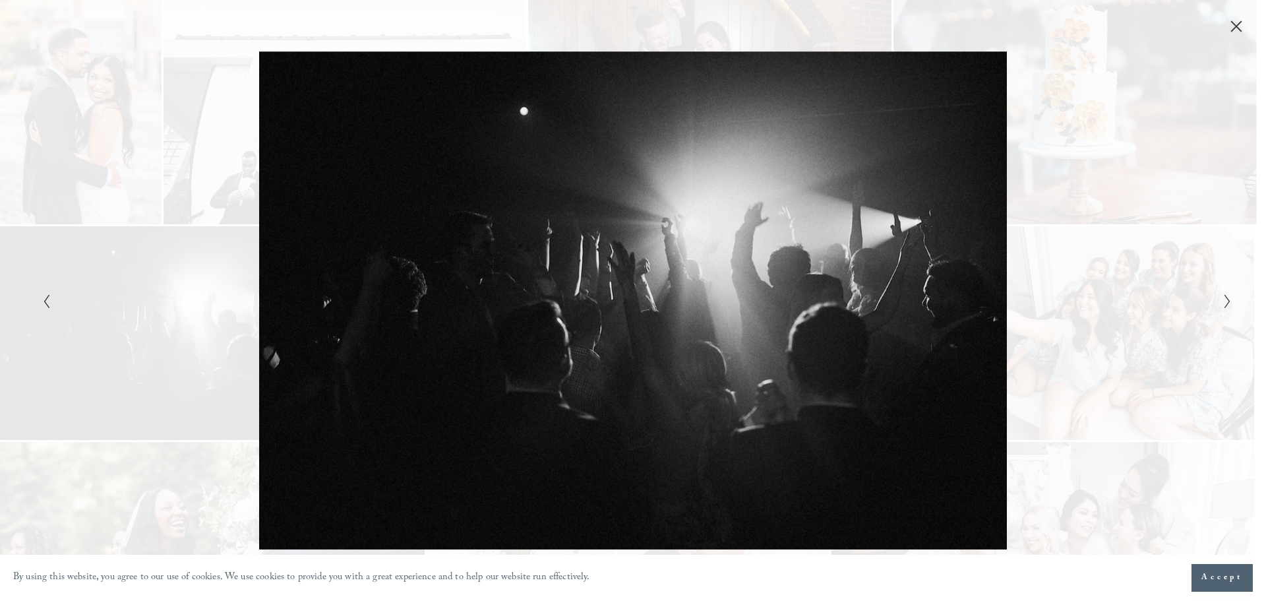
click at [1235, 32] on icon "Close" at bounding box center [1236, 26] width 13 height 13
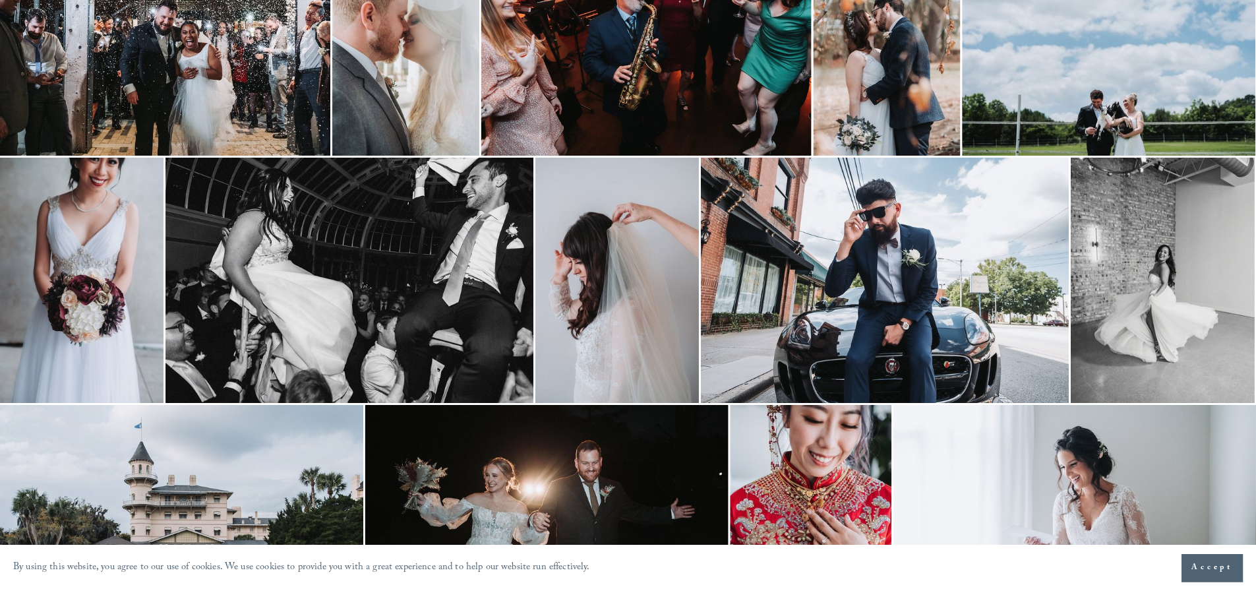
scroll to position [1121, 0]
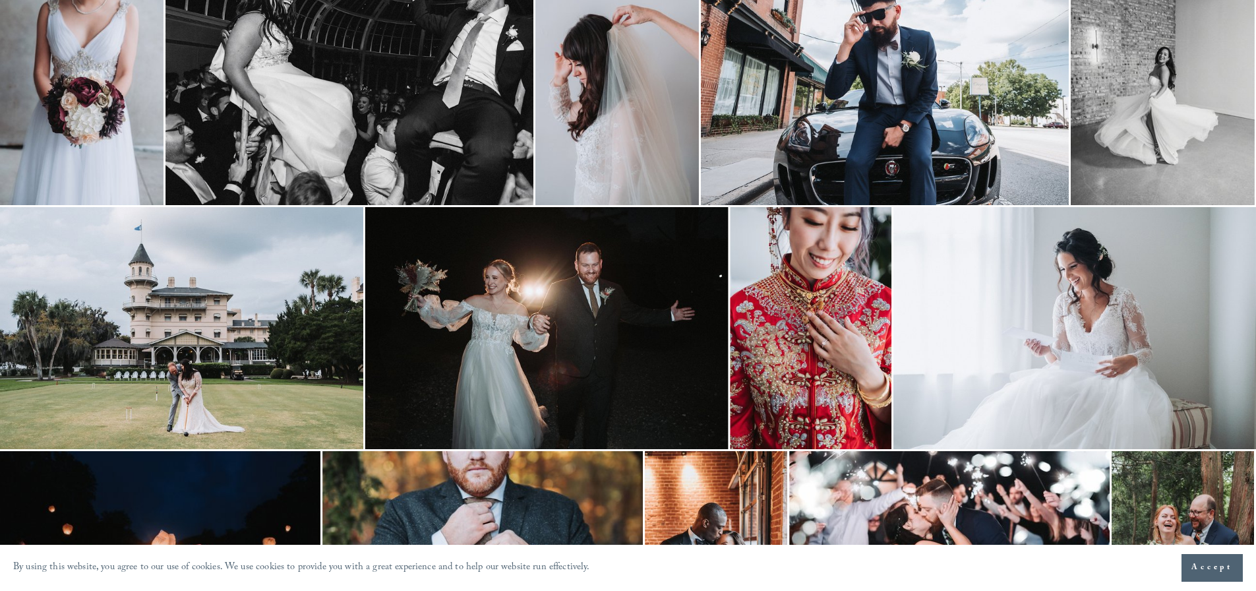
click at [237, 281] on img at bounding box center [181, 328] width 363 height 242
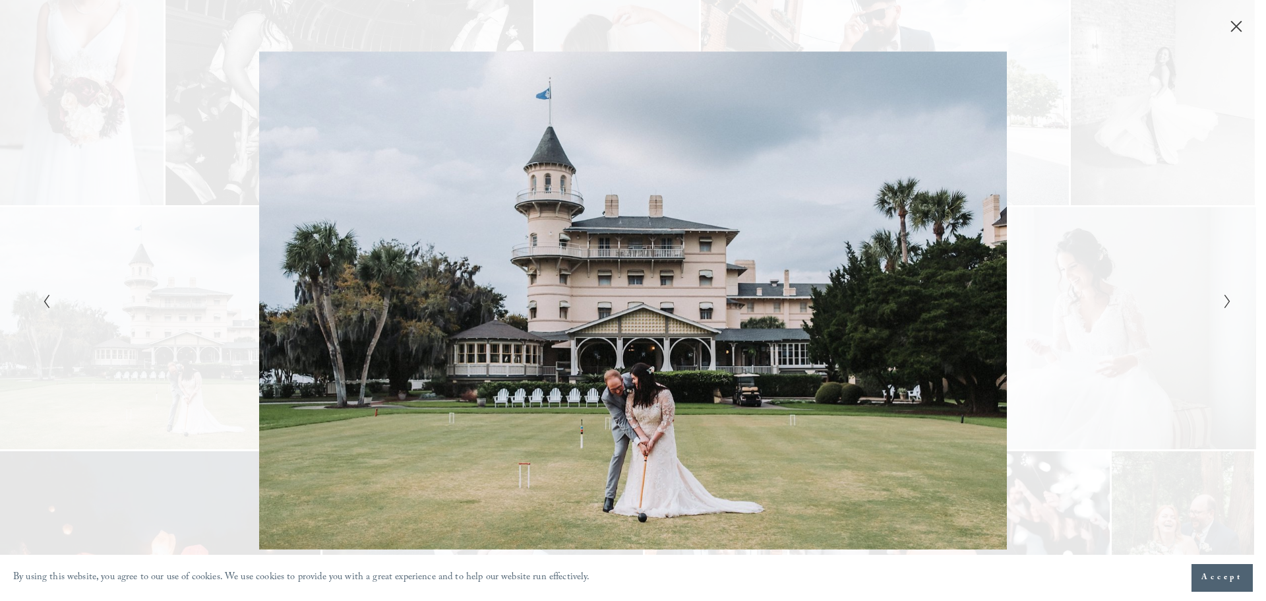
click at [1235, 29] on icon "Close" at bounding box center [1236, 26] width 11 height 11
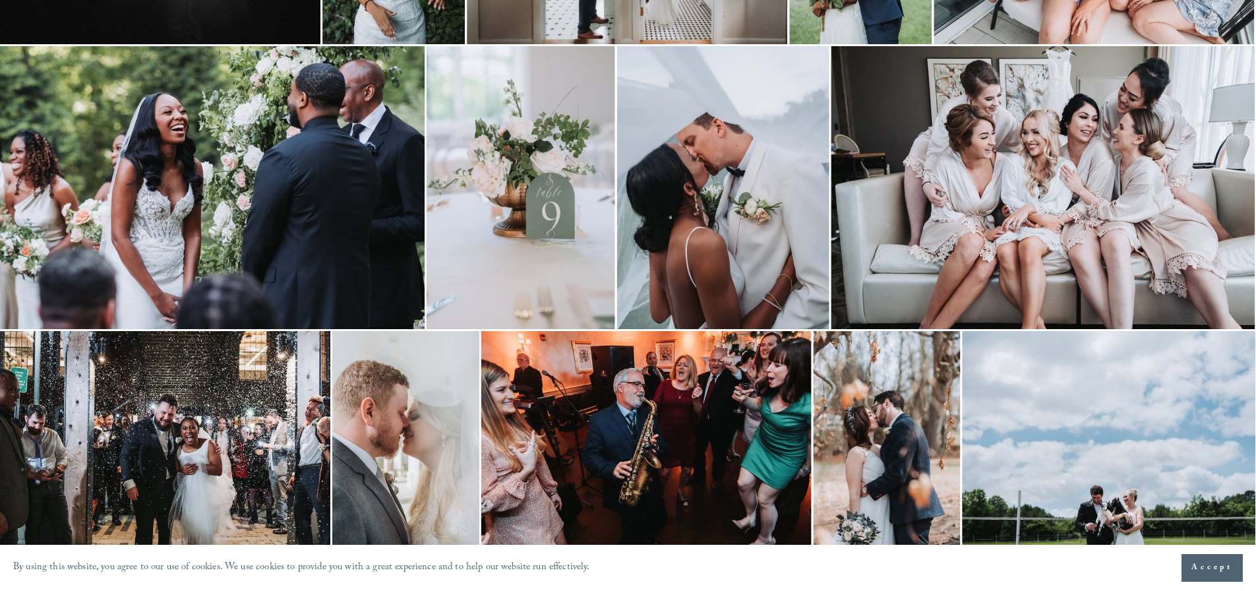
scroll to position [264, 0]
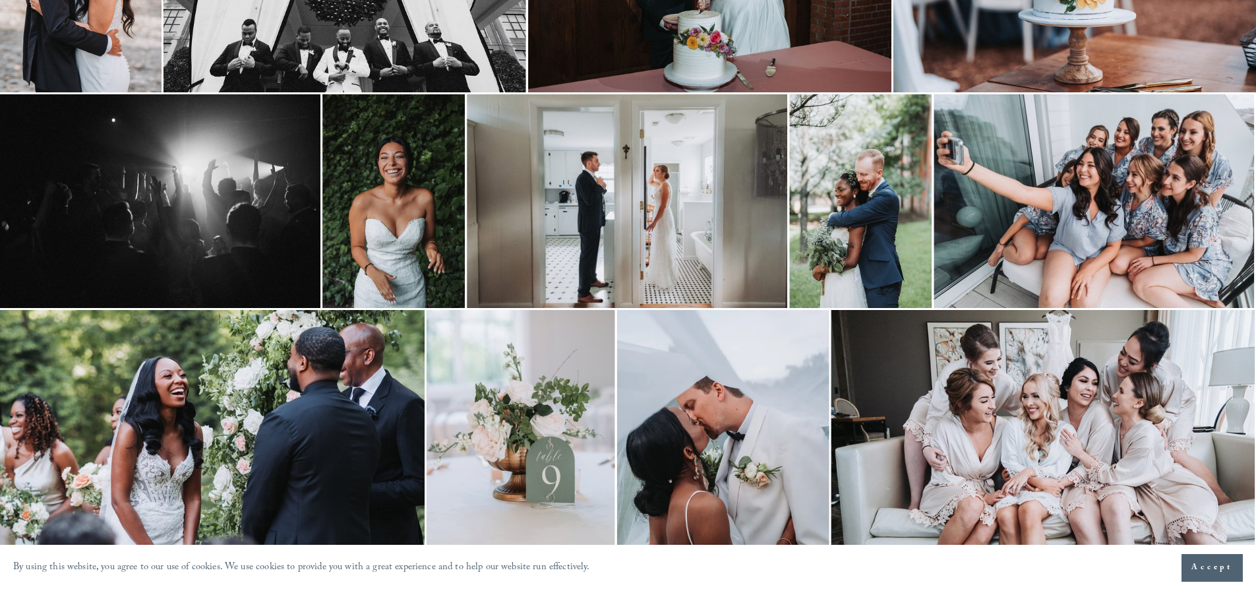
click at [1008, 147] on img at bounding box center [1094, 201] width 321 height 214
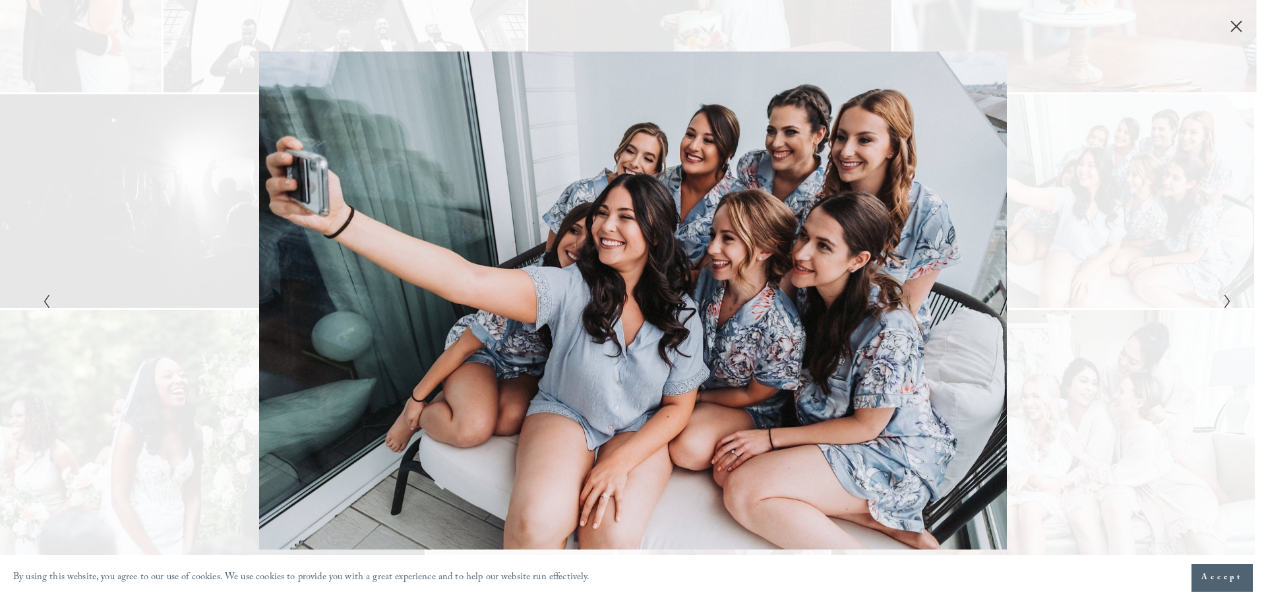
click at [1239, 26] on icon "Close" at bounding box center [1236, 26] width 13 height 13
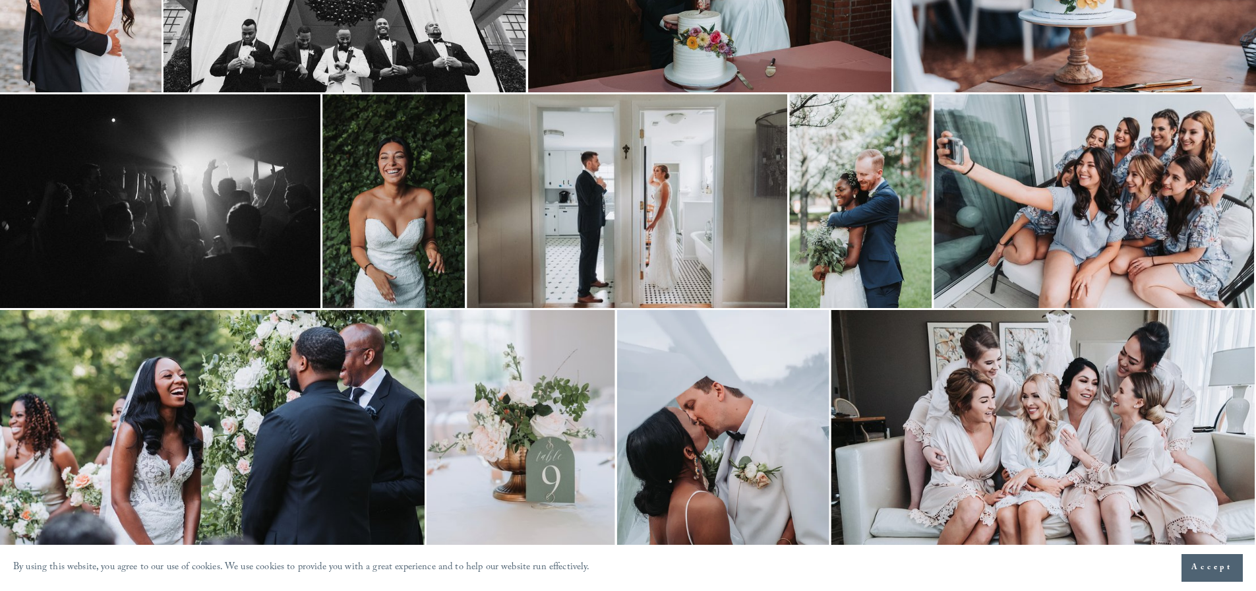
scroll to position [330, 0]
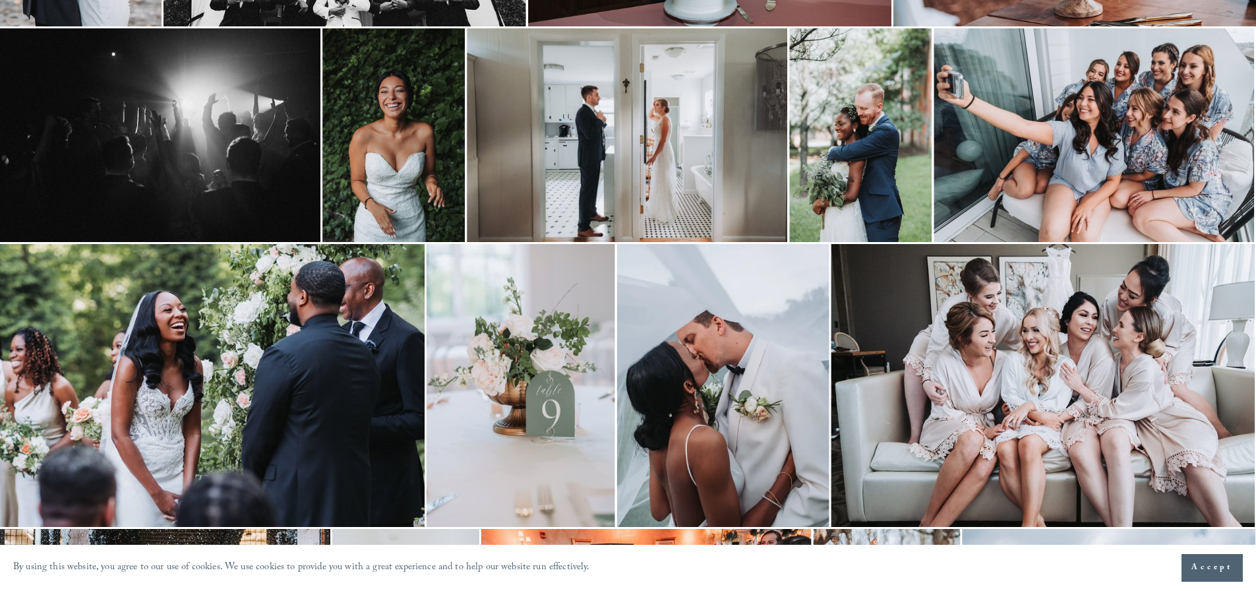
click at [695, 175] on img at bounding box center [627, 135] width 321 height 214
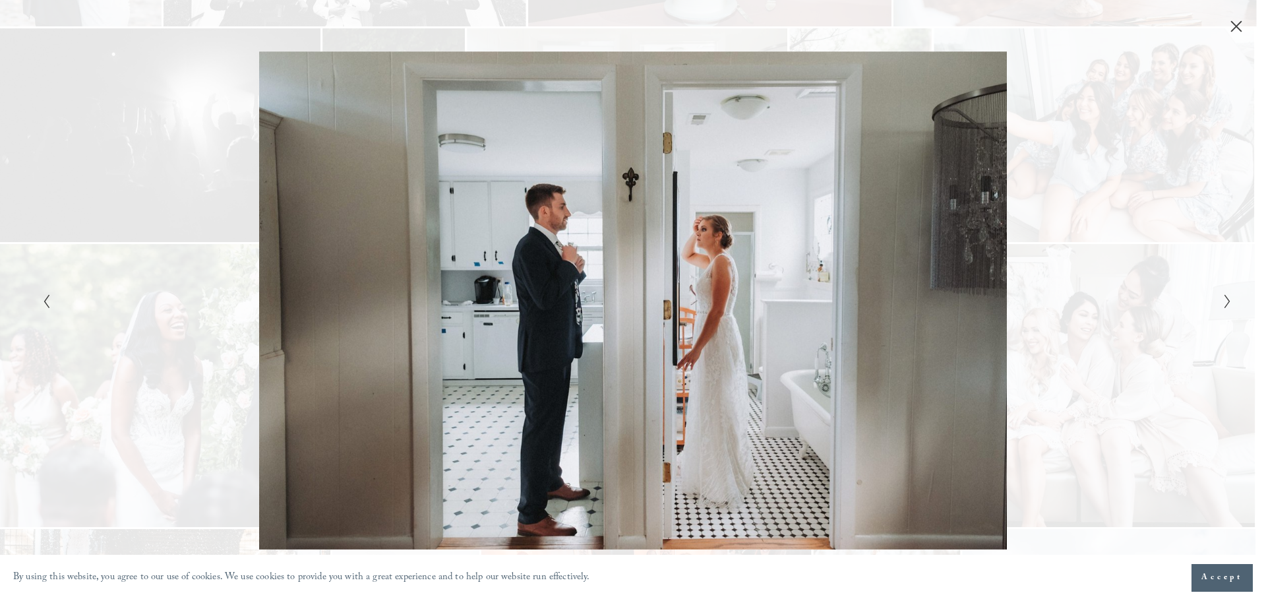
click at [1239, 26] on icon "Close" at bounding box center [1236, 26] width 13 height 13
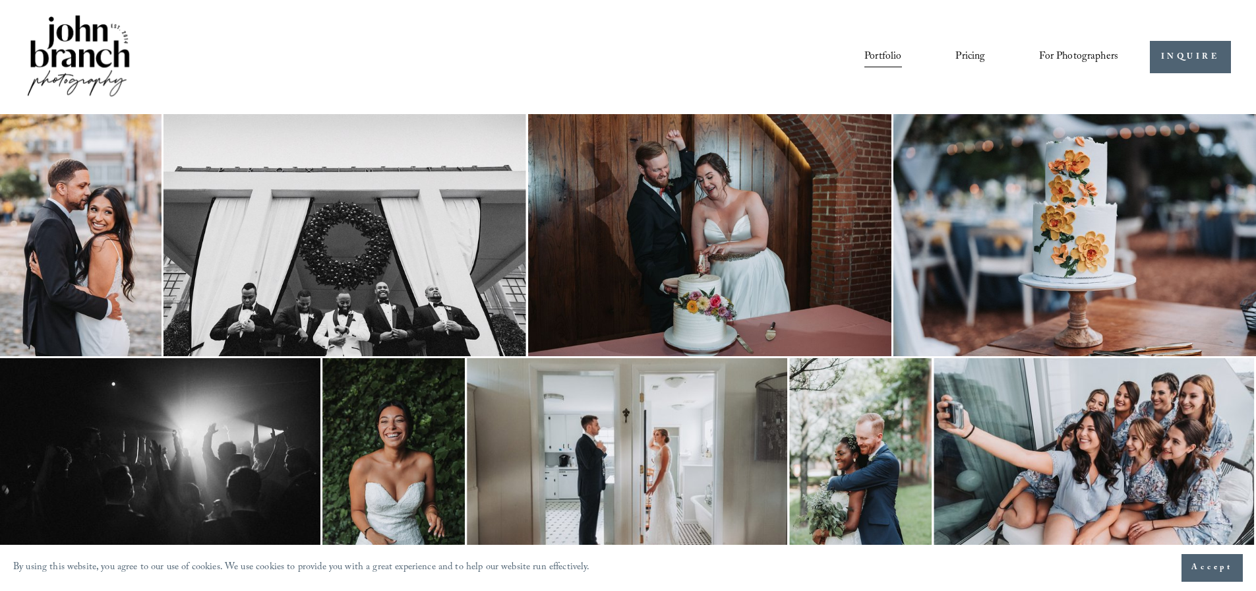
drag, startPoint x: 1192, startPoint y: 100, endPoint x: 1179, endPoint y: 111, distance: 16.4
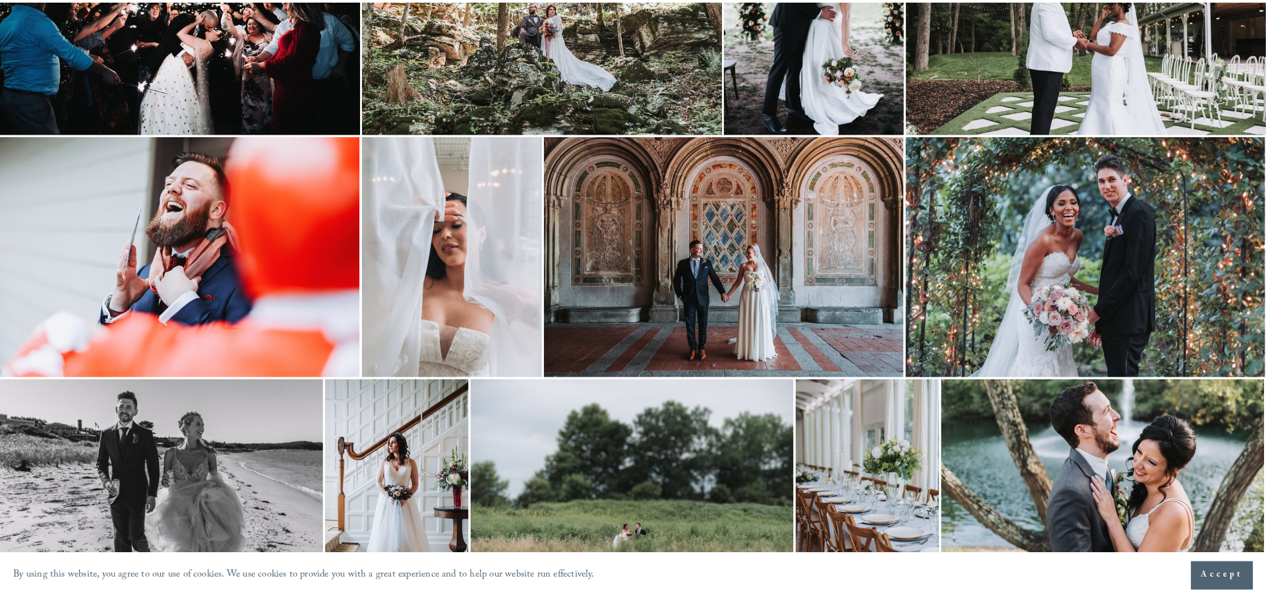
scroll to position [2243, 0]
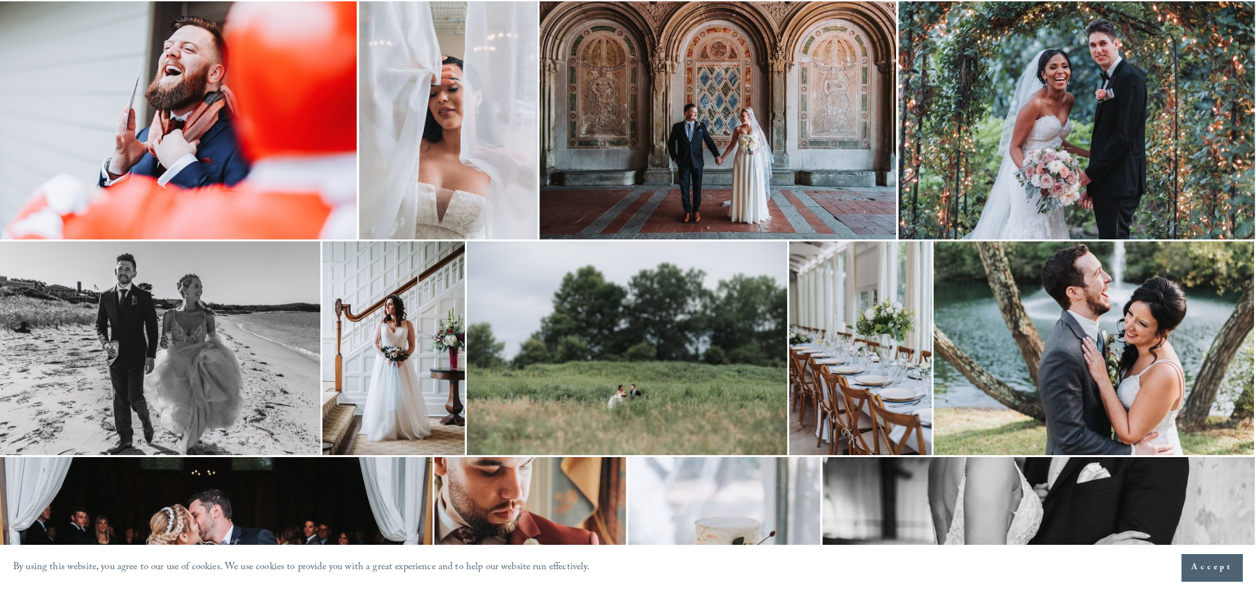
click at [885, 354] on img at bounding box center [861, 348] width 142 height 214
